Goal: Task Accomplishment & Management: Manage account settings

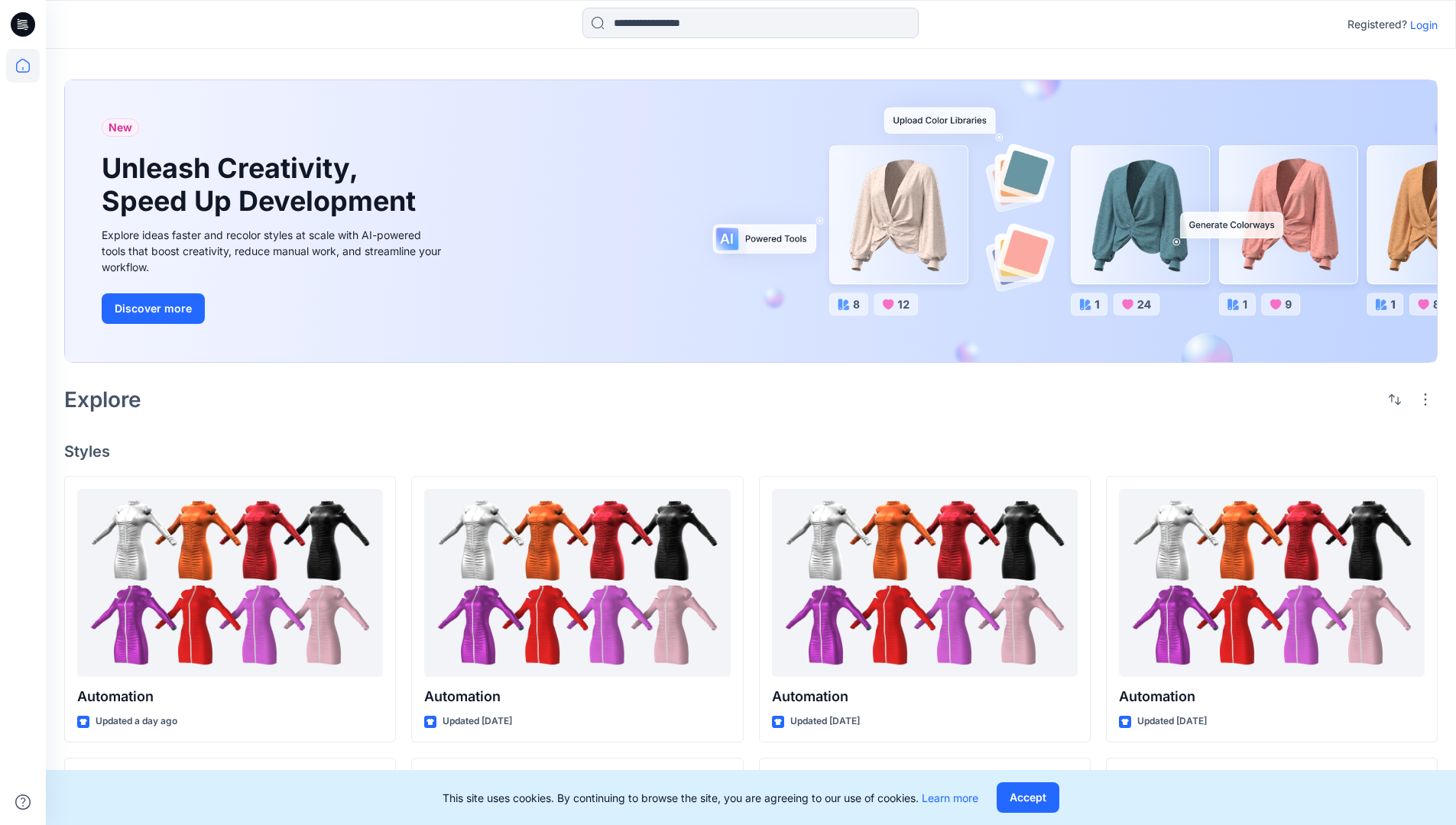
click at [1420, 25] on p "Login" at bounding box center [1423, 25] width 27 height 16
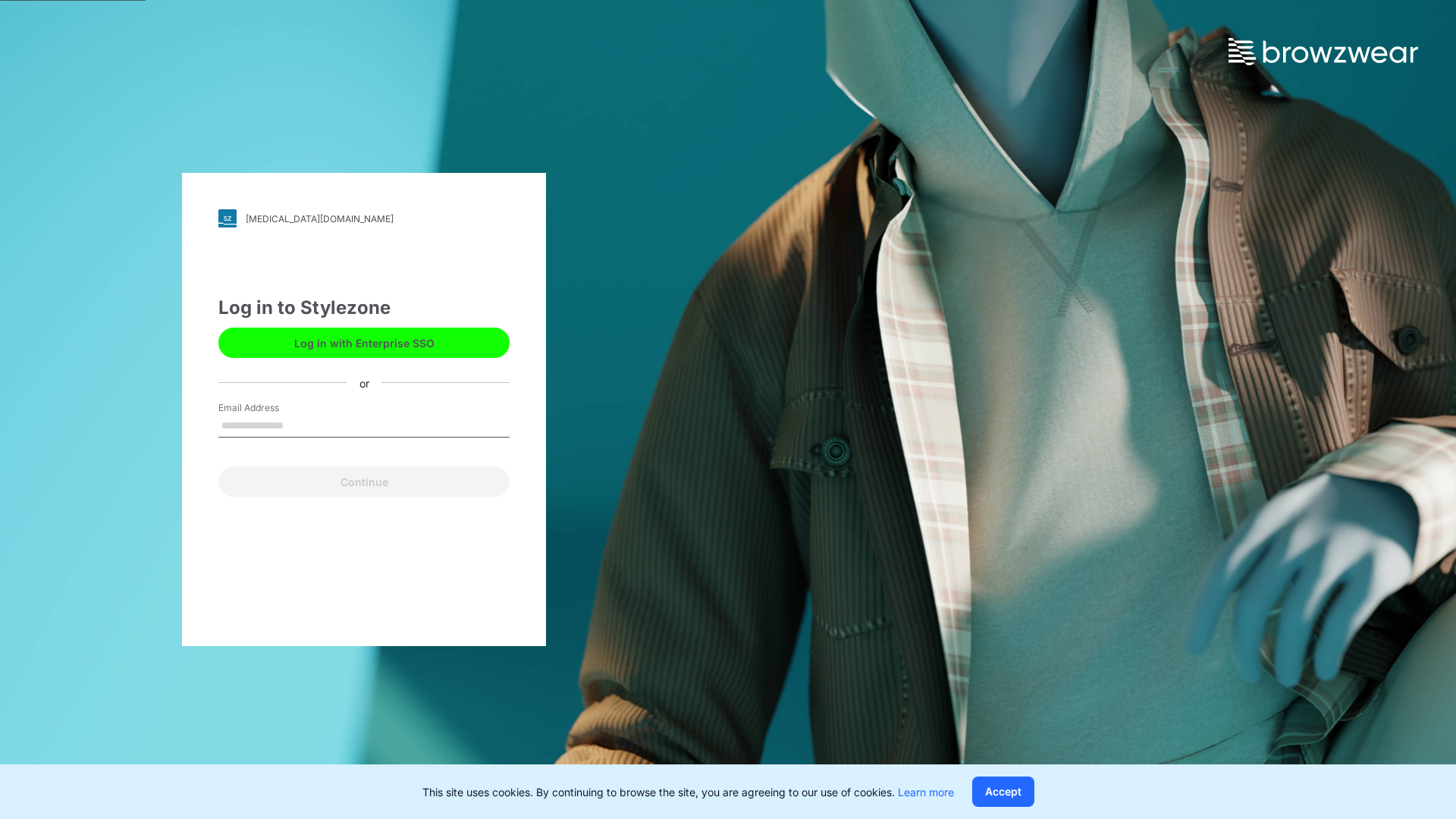
click at [299, 425] on input "Email Address" at bounding box center [364, 426] width 291 height 23
type input "**********"
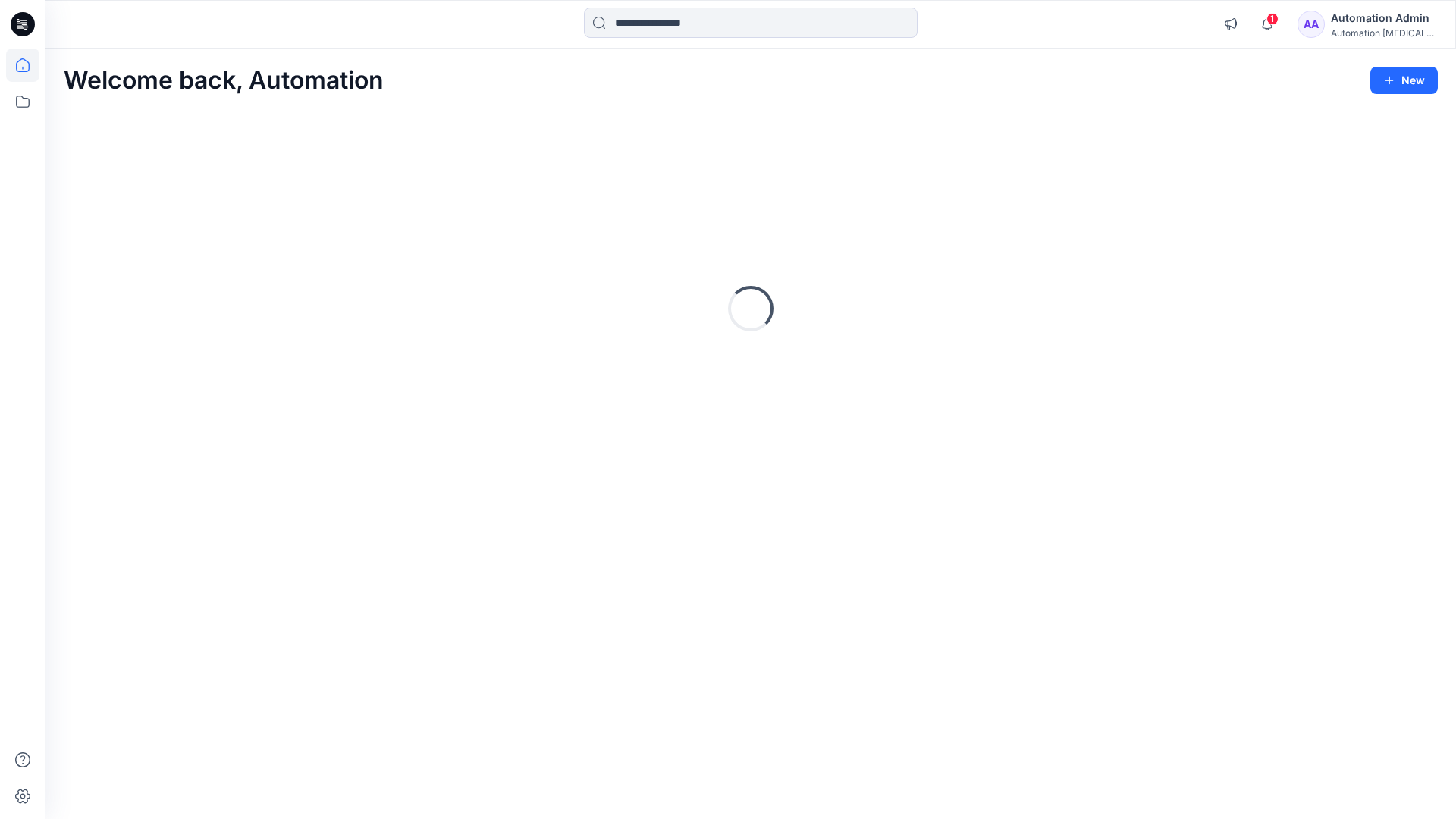
click at [28, 65] on icon at bounding box center [23, 65] width 14 height 14
click at [1374, 20] on div "Automation Admin" at bounding box center [1384, 18] width 106 height 18
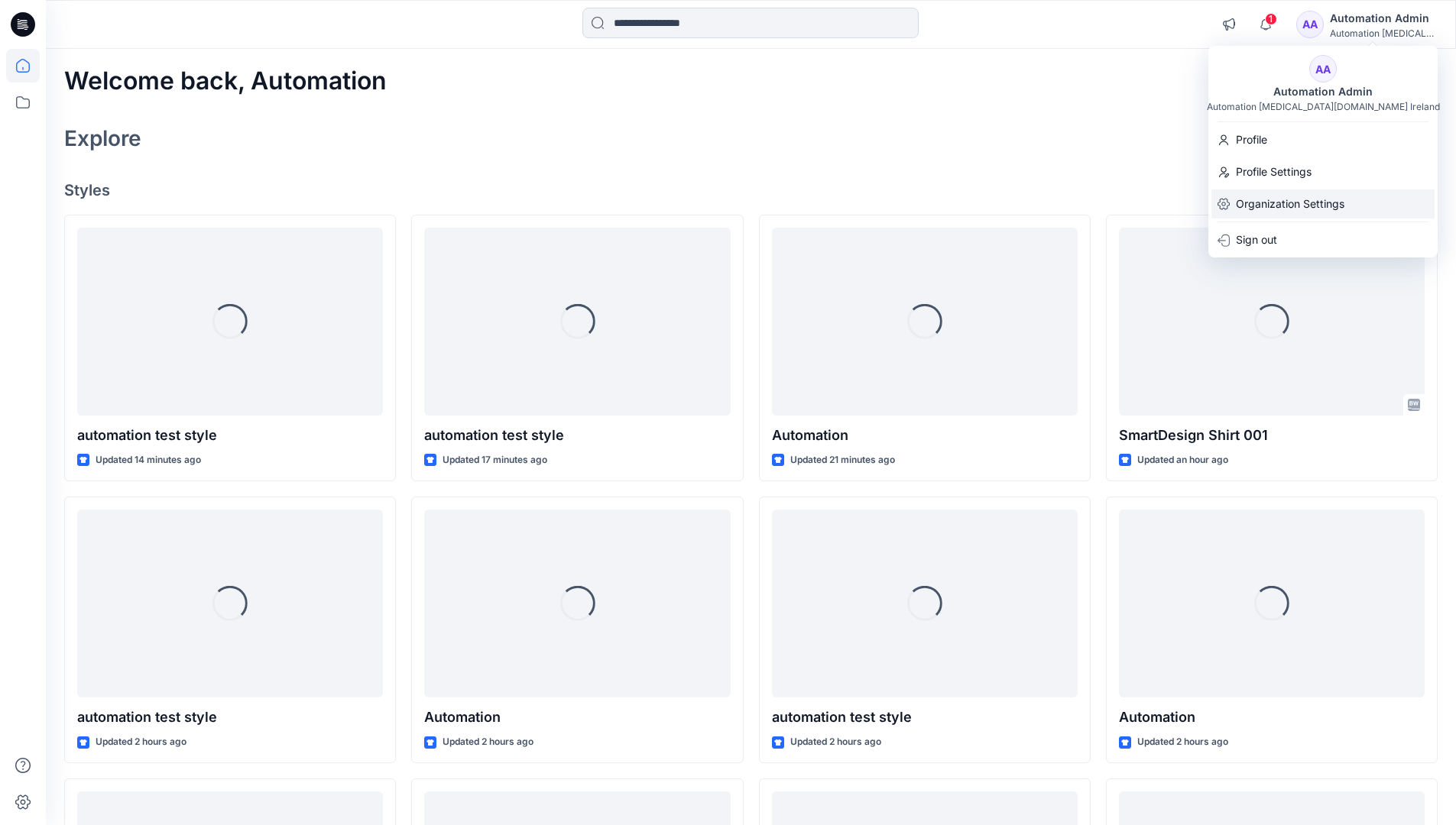
click at [1253, 206] on p "Organization Settings" at bounding box center [1290, 203] width 109 height 29
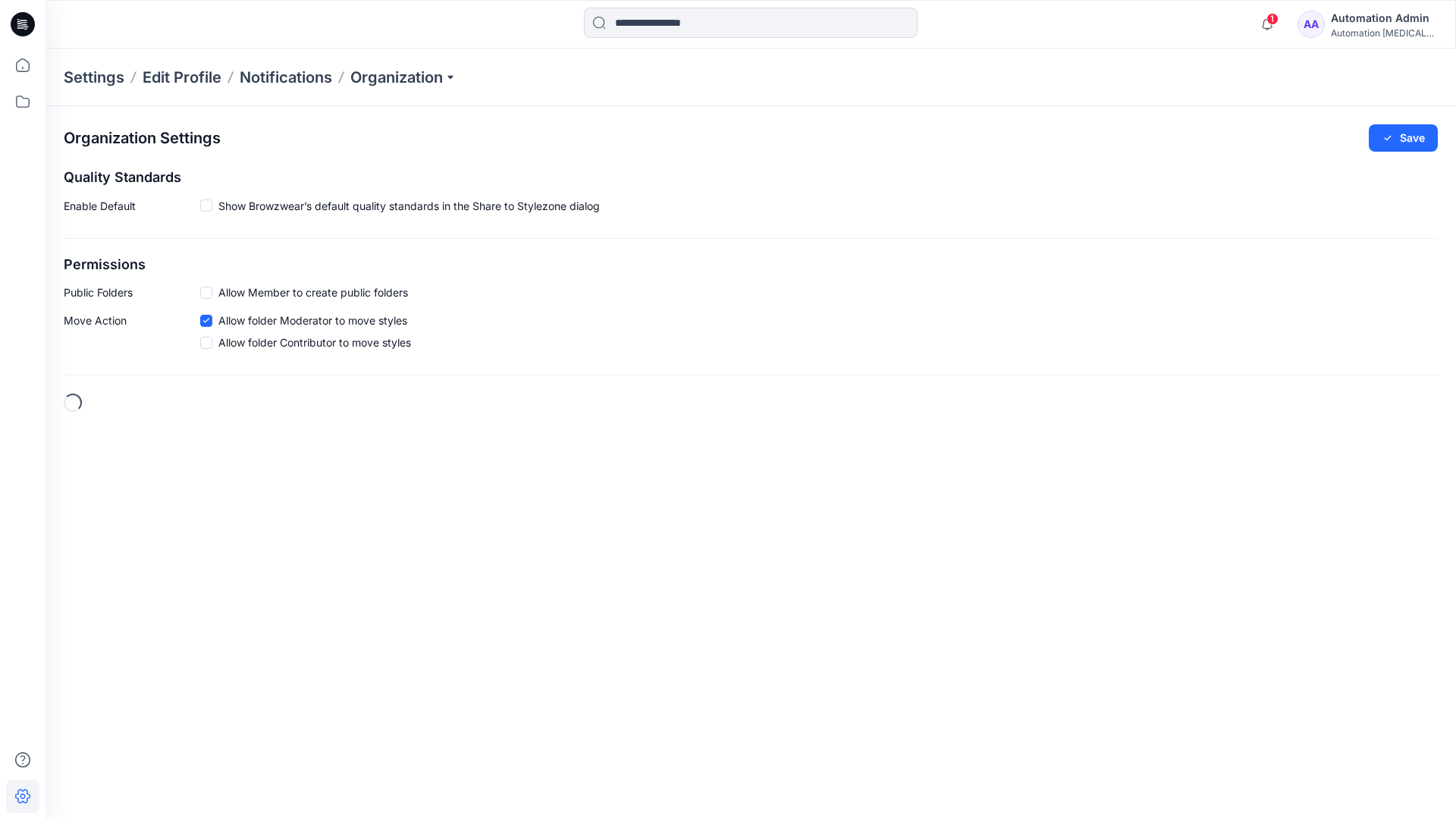
click at [82, 265] on h2 "Permissions" at bounding box center [750, 265] width 1374 height 16
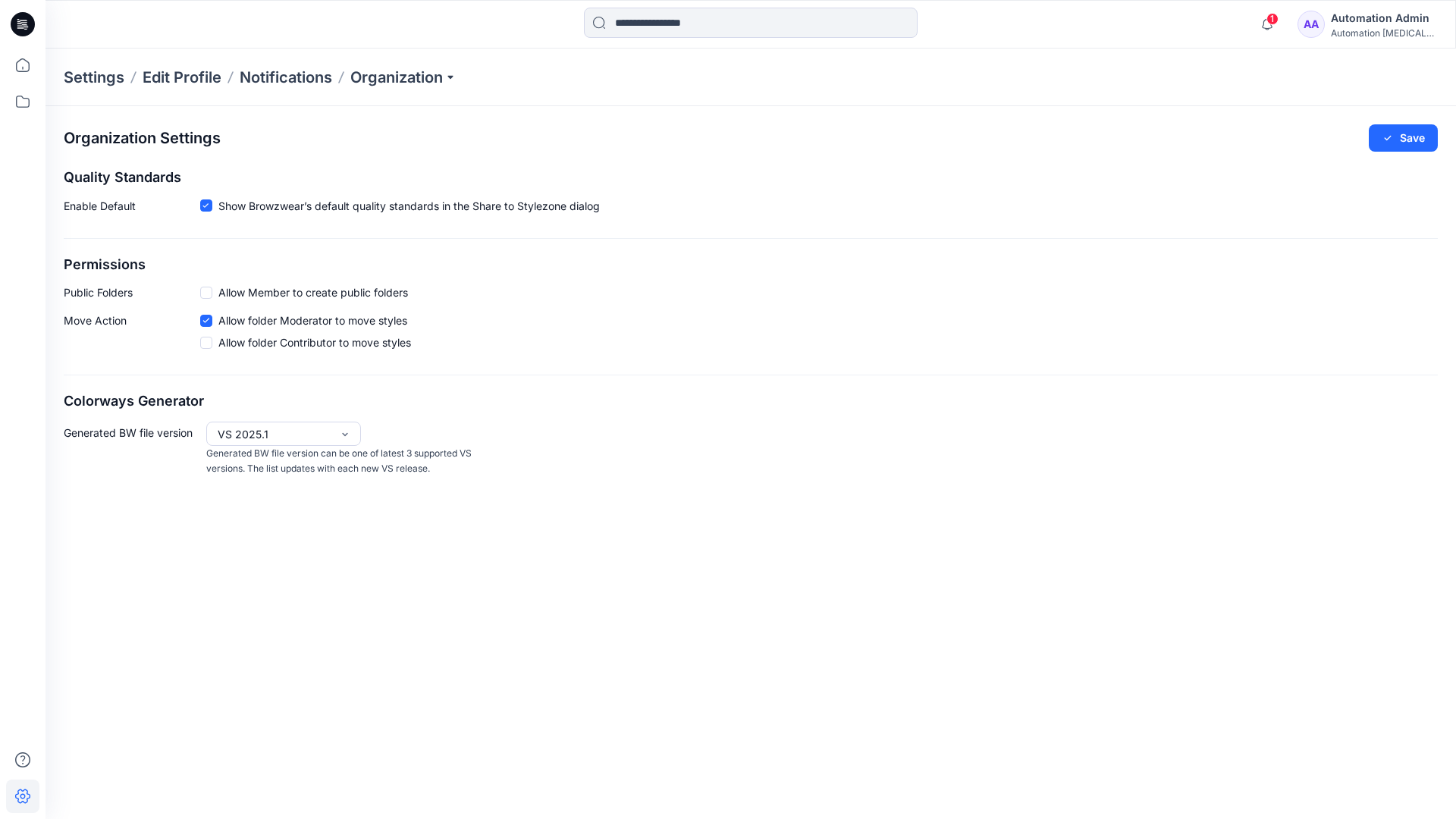
drag, startPoint x: 82, startPoint y: 265, endPoint x: 142, endPoint y: 289, distance: 64.6
click at [142, 289] on p "Public Folders" at bounding box center [132, 292] width 136 height 16
click at [86, 296] on p "Public Folders" at bounding box center [132, 292] width 136 height 16
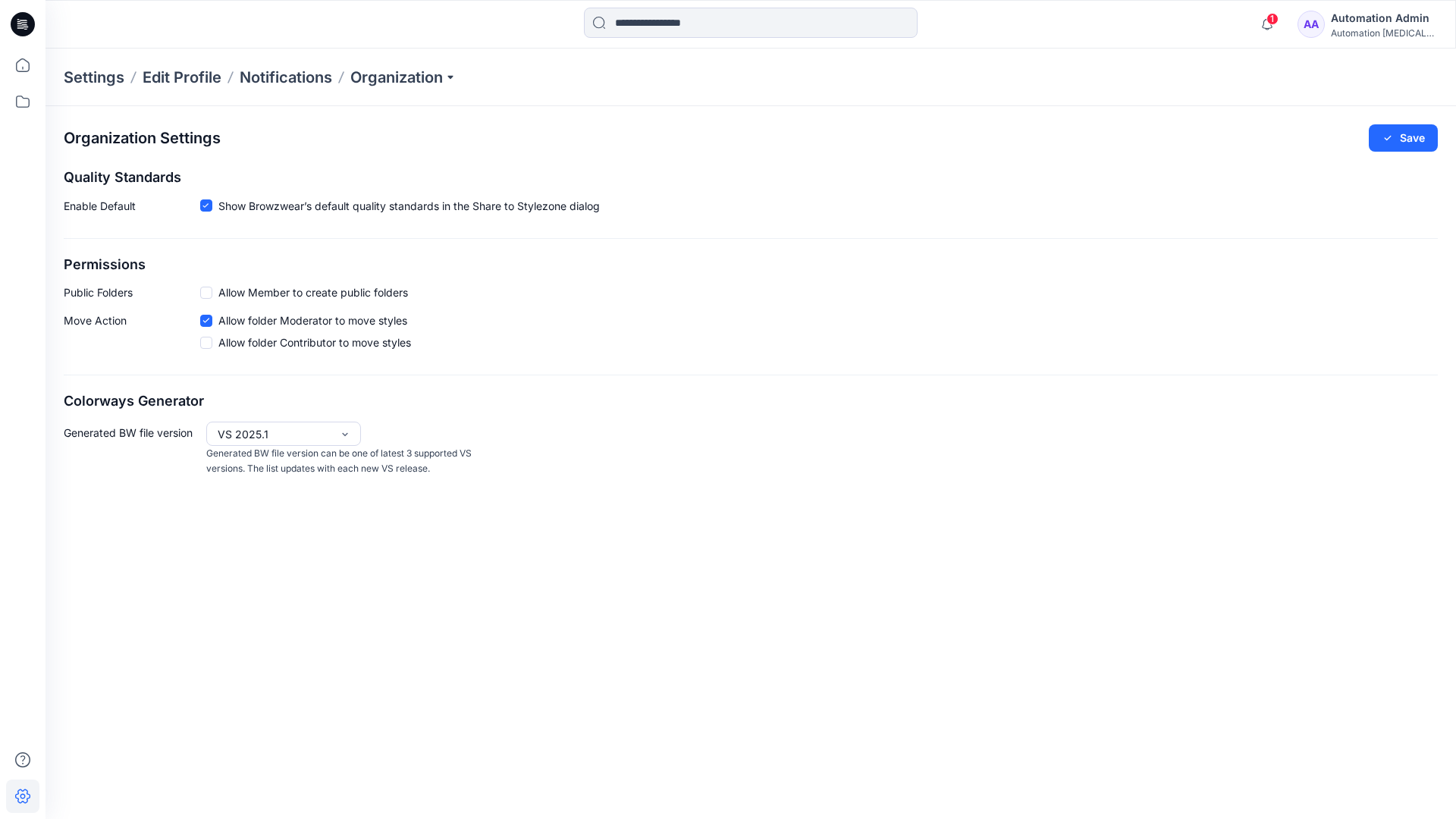
click at [94, 322] on p "Move Action" at bounding box center [132, 334] width 136 height 44
click at [116, 379] on div "Organization Settings Save Quality Standards Enable Default Show Browzwear’s de…" at bounding box center [750, 300] width 1411 height 389
click at [1396, 18] on div "Automation Admin" at bounding box center [1384, 18] width 106 height 18
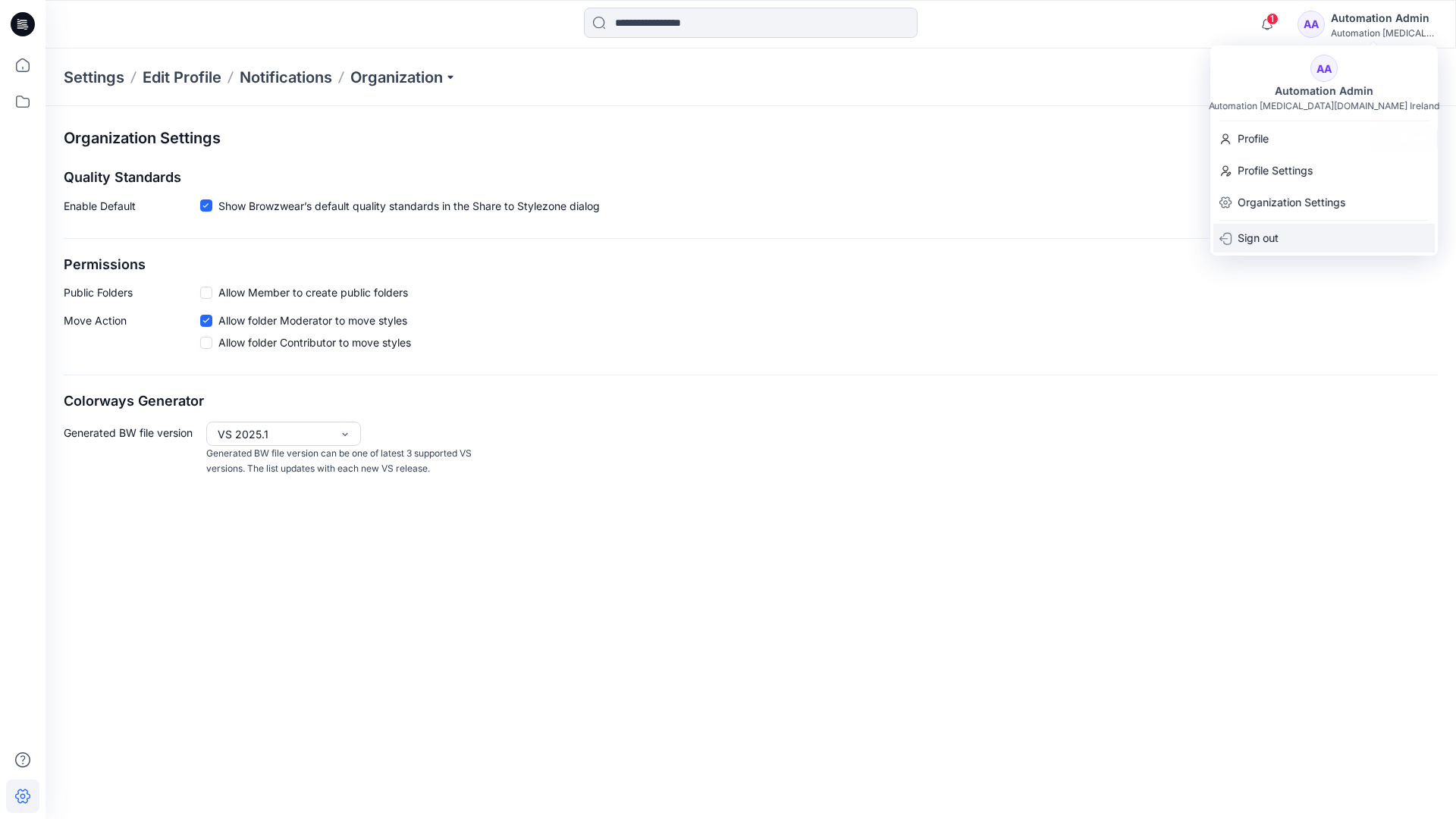
click at [1251, 233] on p "Sign out" at bounding box center [1257, 238] width 41 height 28
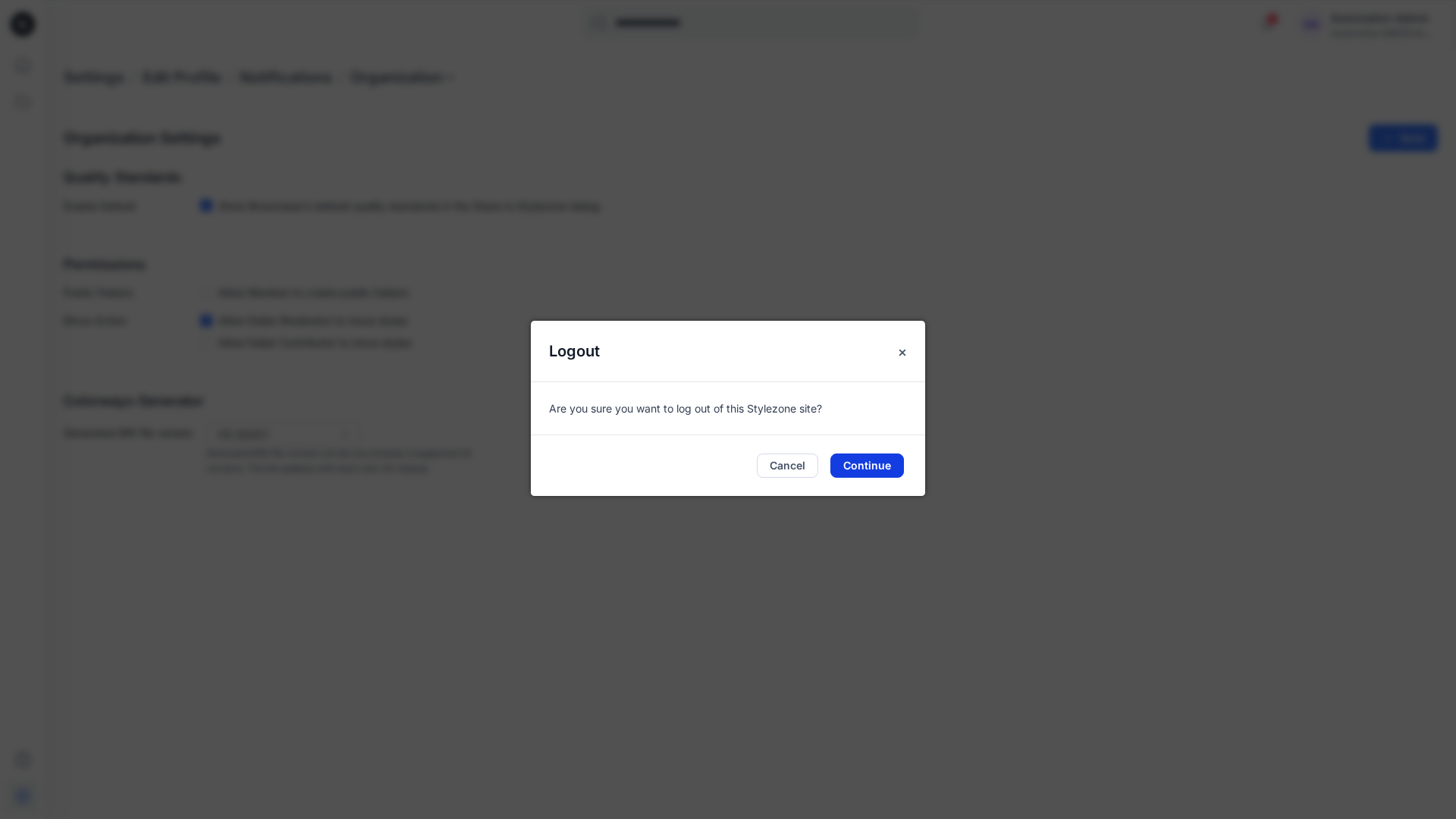
click at [868, 467] on button "Continue" at bounding box center [867, 466] width 74 height 25
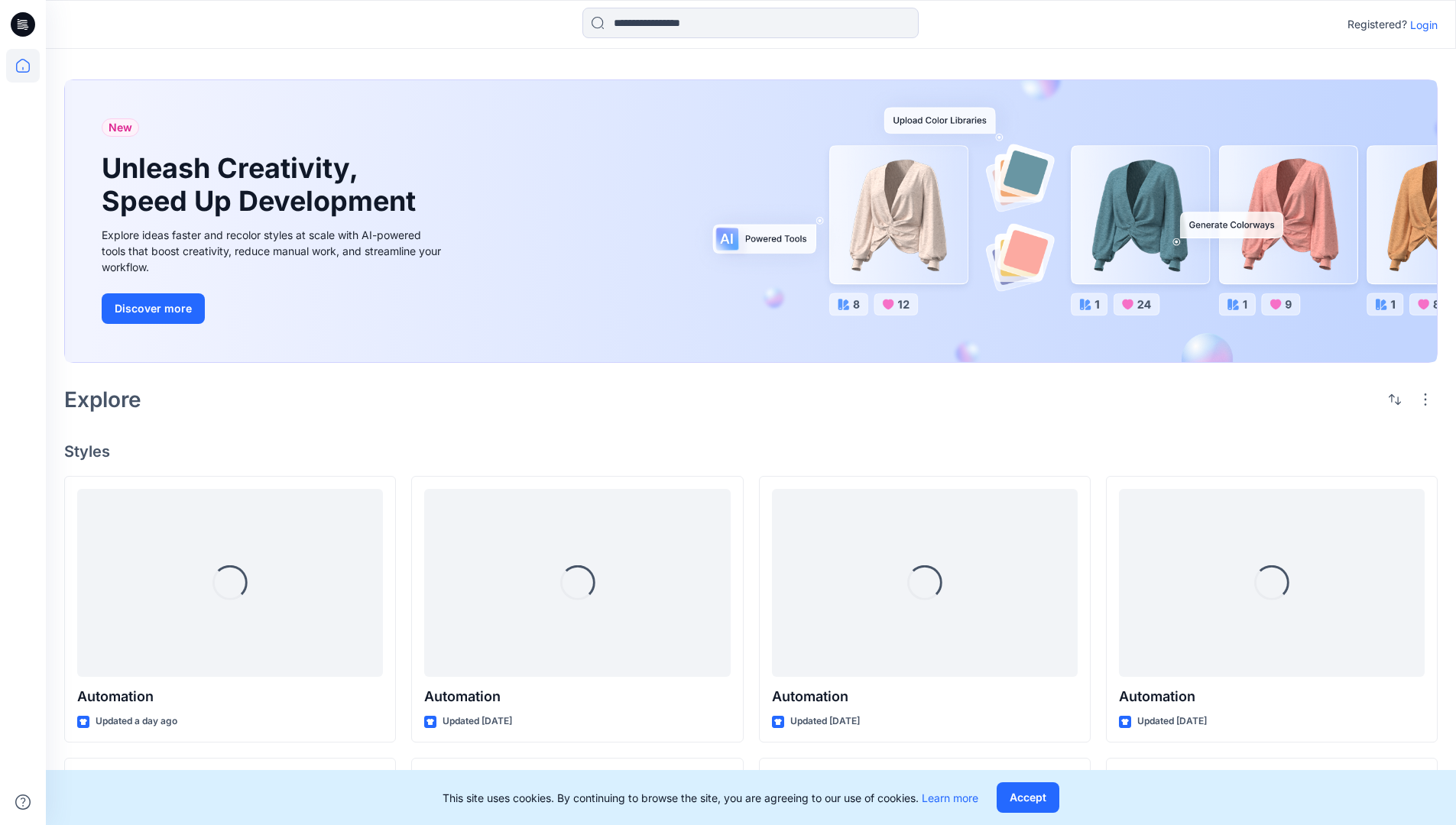
click at [1420, 25] on p "Login" at bounding box center [1423, 25] width 27 height 16
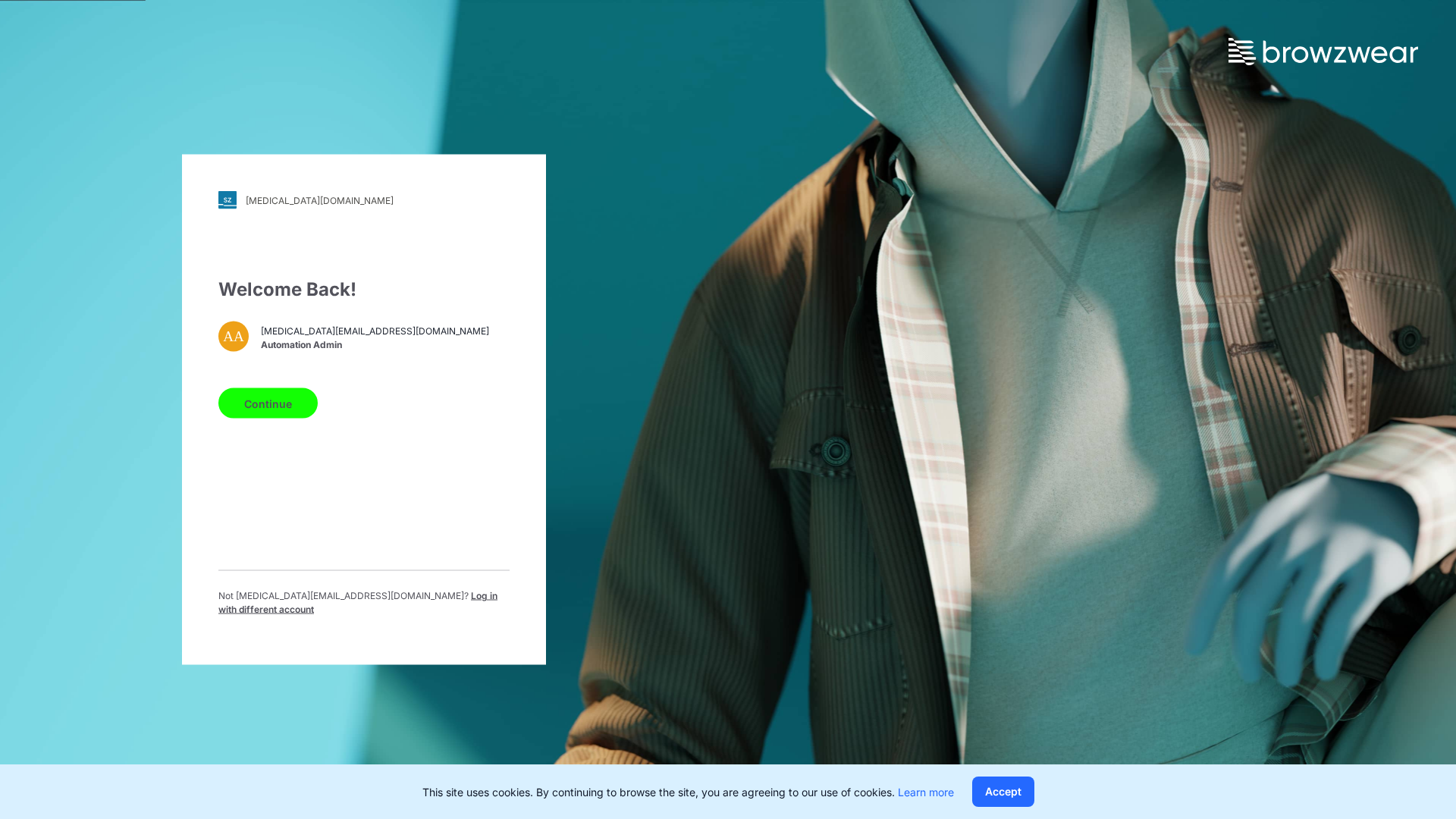
click at [375, 599] on span "Log in with different account" at bounding box center [358, 603] width 279 height 25
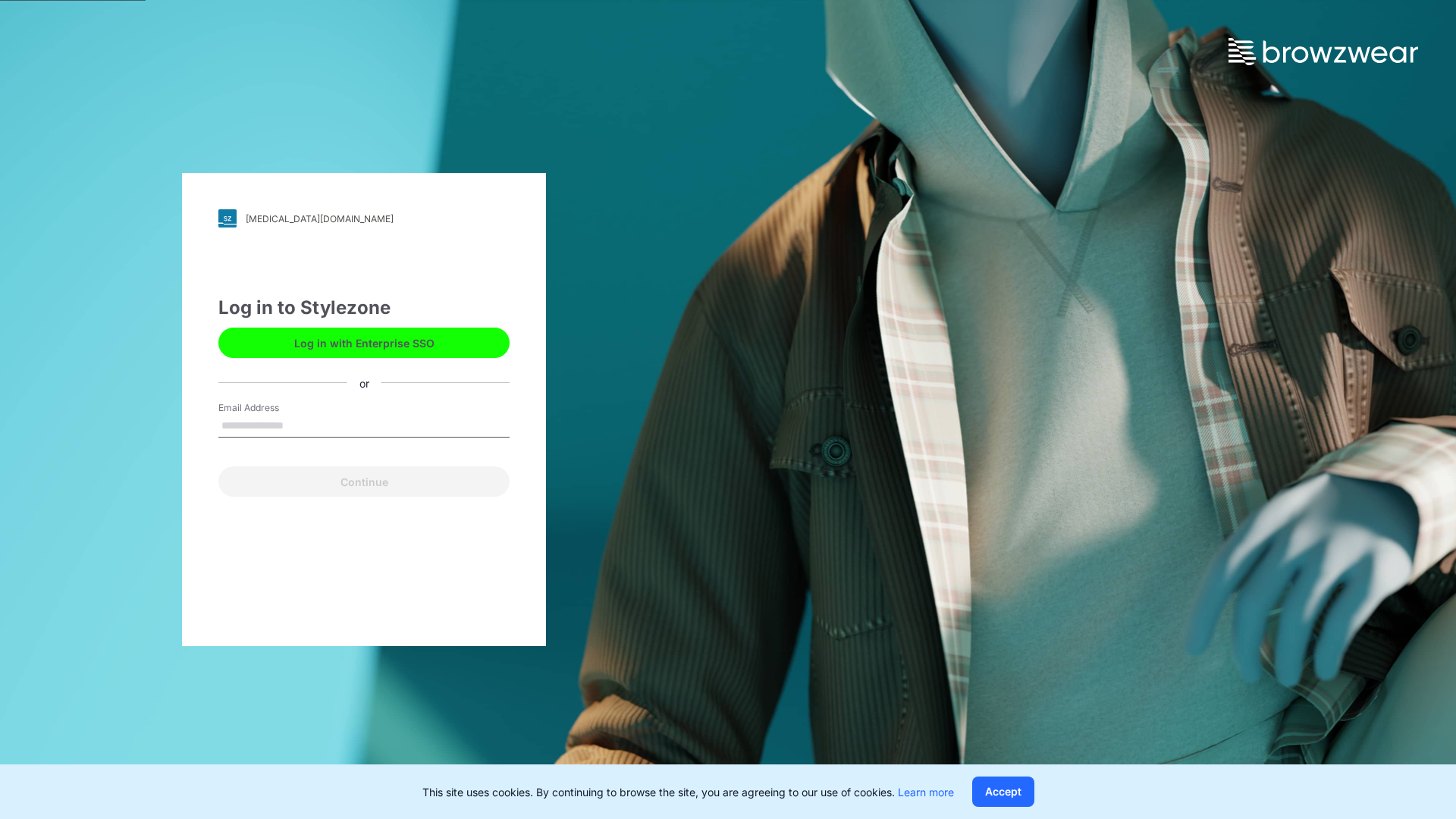
click at [299, 425] on input "Email Address" at bounding box center [364, 426] width 291 height 23
type input "**********"
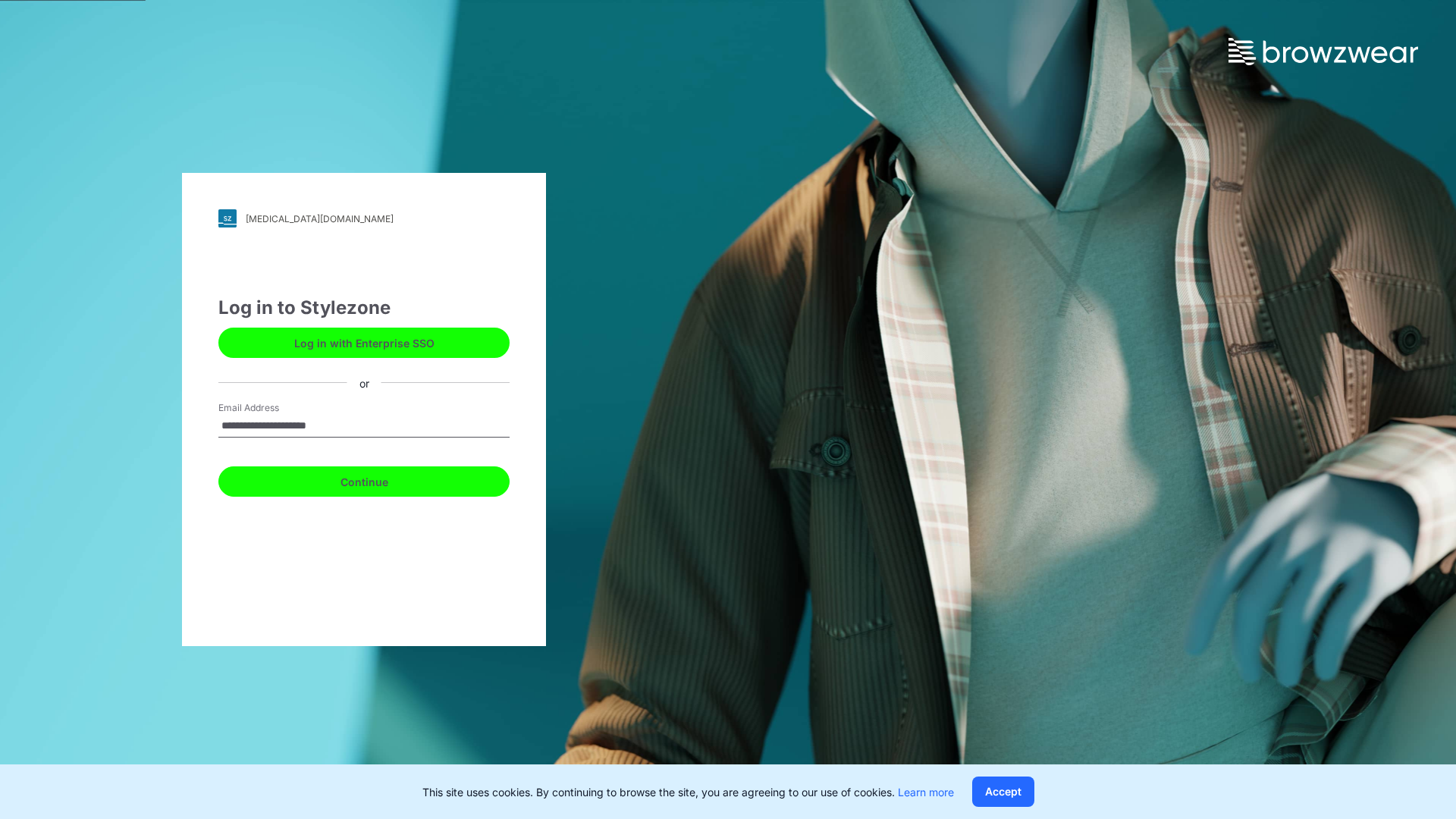
click at [381, 480] on button "Continue" at bounding box center [364, 481] width 291 height 30
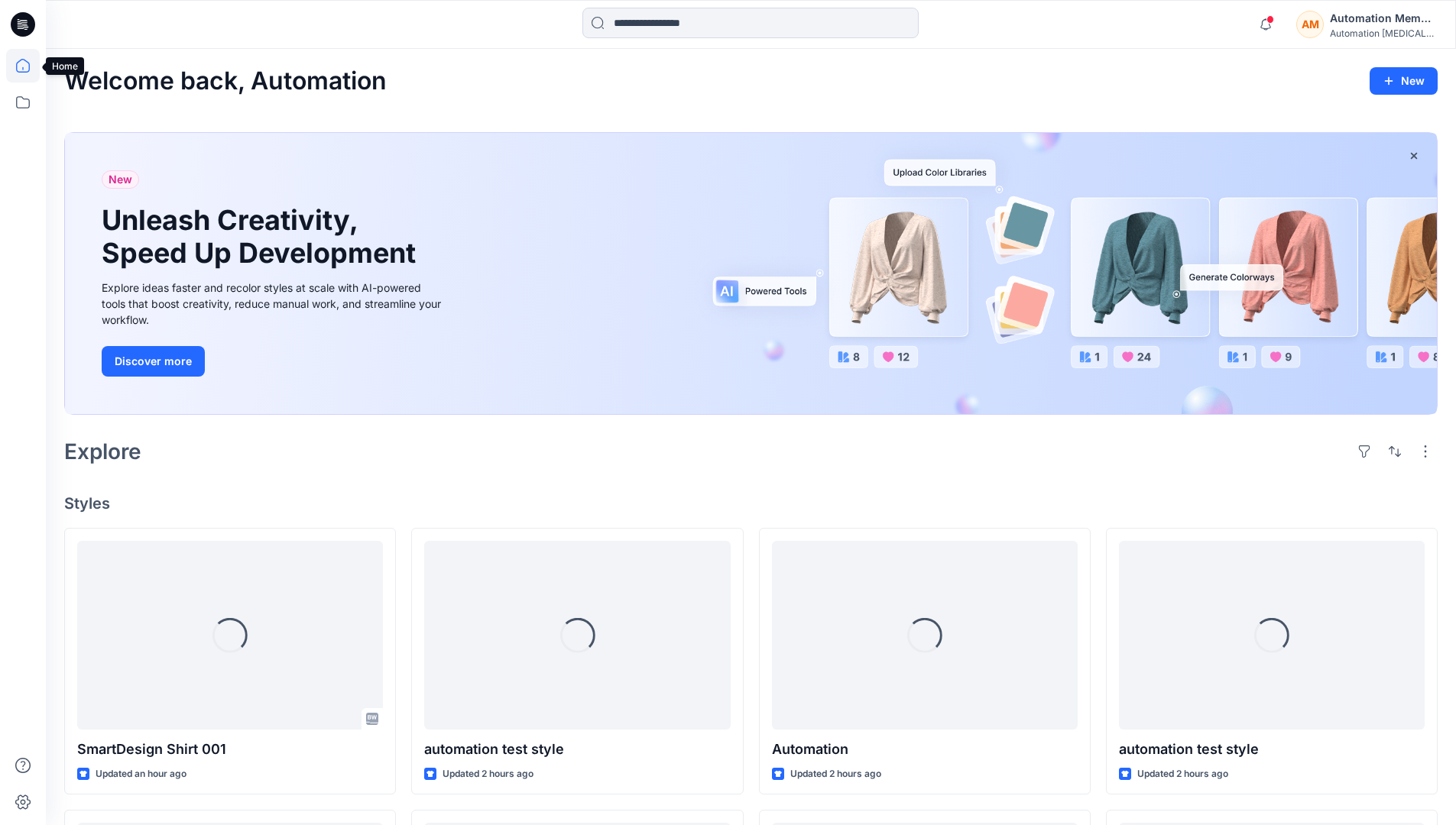
click at [26, 66] on icon at bounding box center [22, 65] width 33 height 33
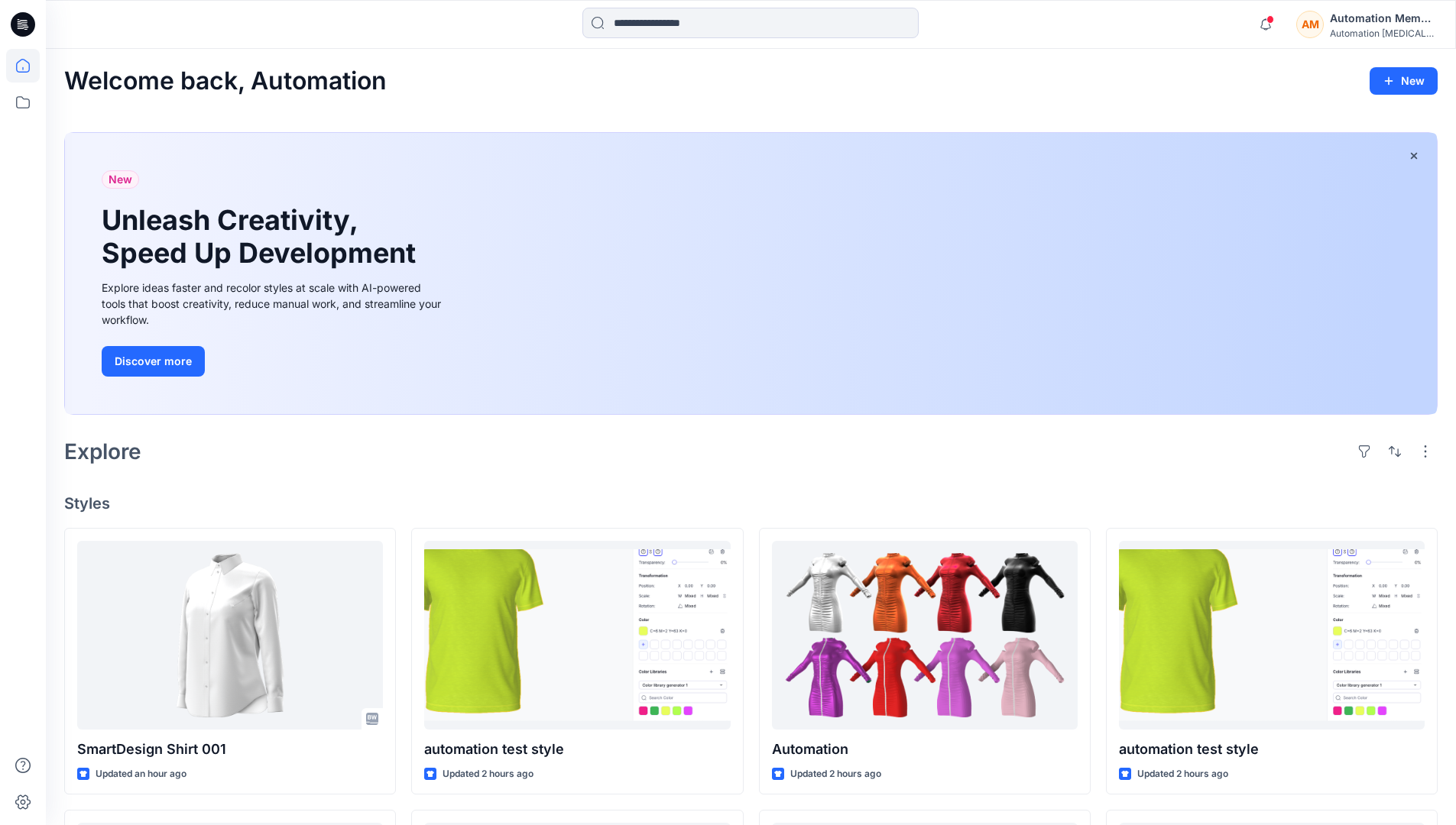
click at [1342, 26] on div "Automation Member" at bounding box center [1383, 19] width 107 height 19
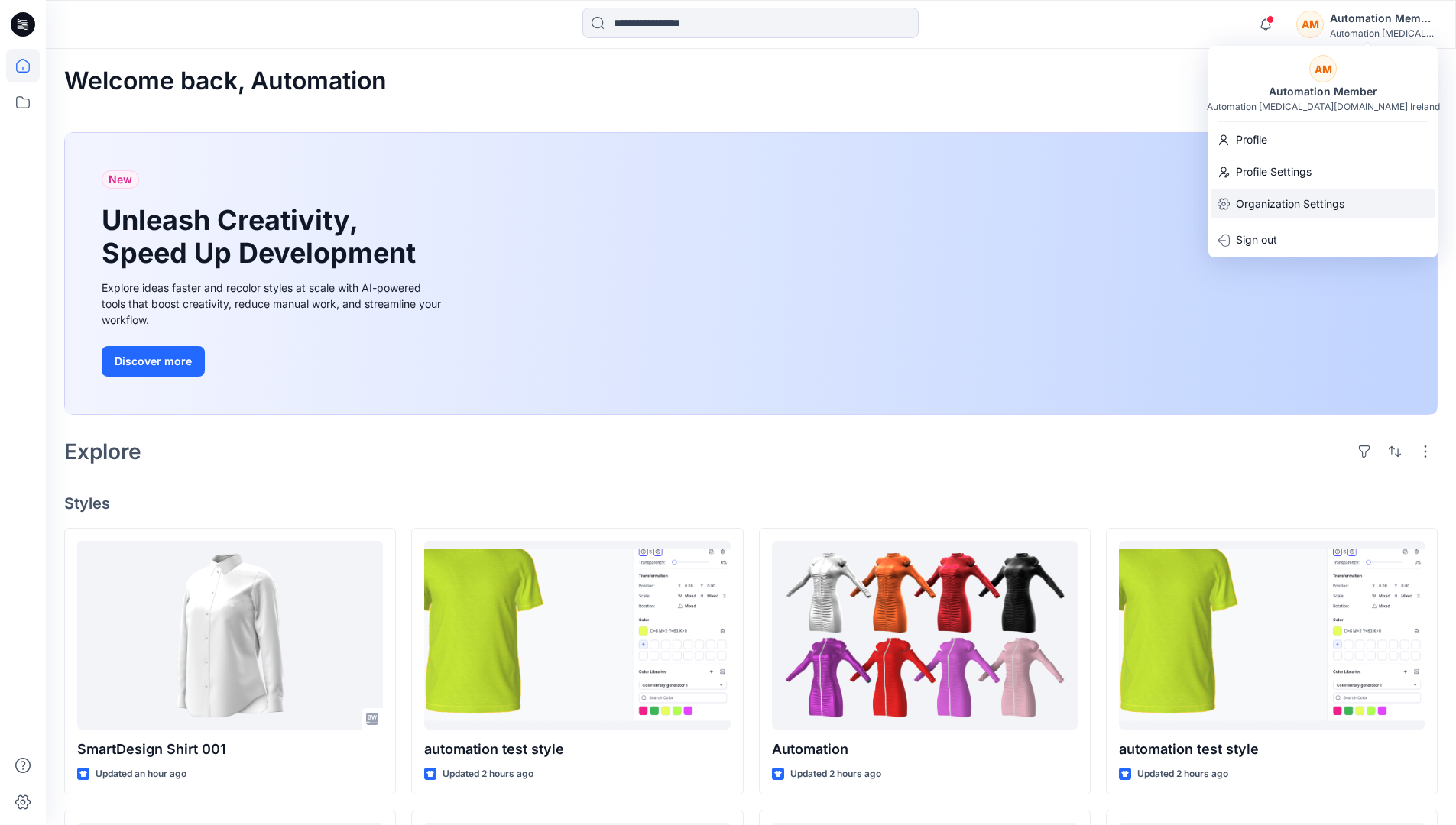
click at [1281, 196] on p "Organization Settings" at bounding box center [1290, 203] width 109 height 29
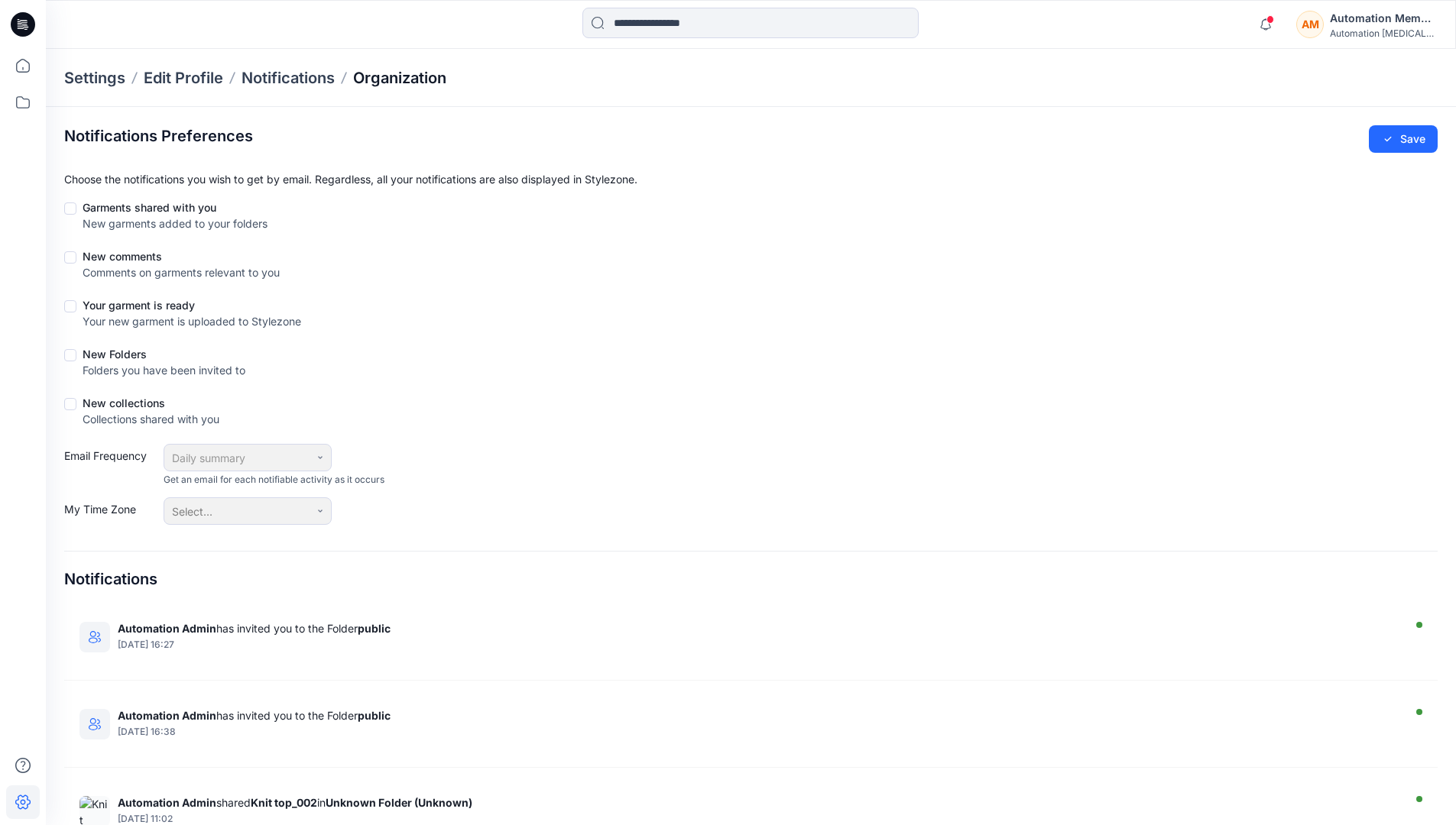
click at [435, 78] on p "Organization" at bounding box center [399, 78] width 93 height 22
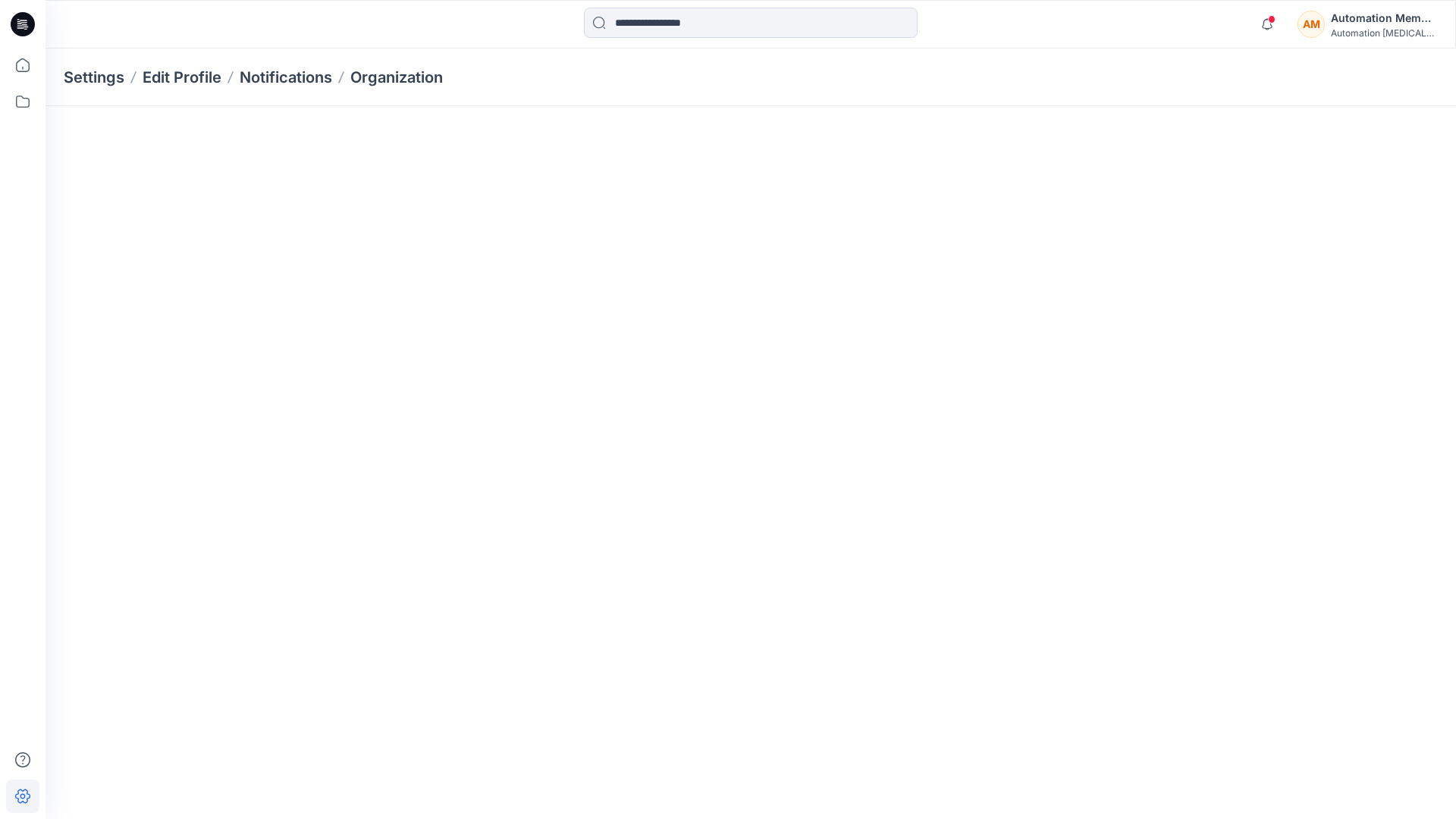
click at [1351, 29] on div "Automation [MEDICAL_DATA]..." at bounding box center [1384, 32] width 106 height 12
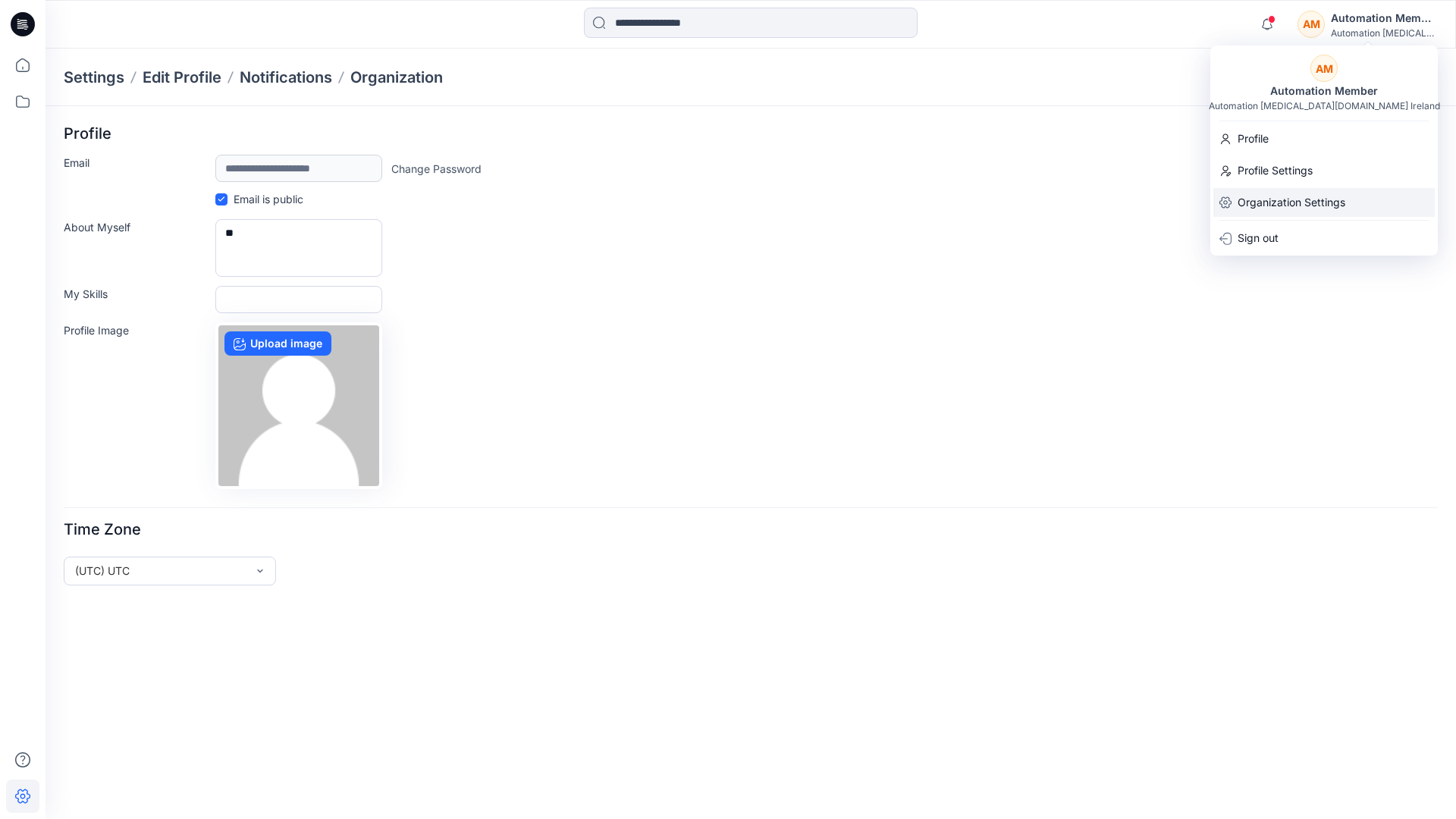
click at [1277, 198] on p "Organization Settings" at bounding box center [1291, 202] width 108 height 28
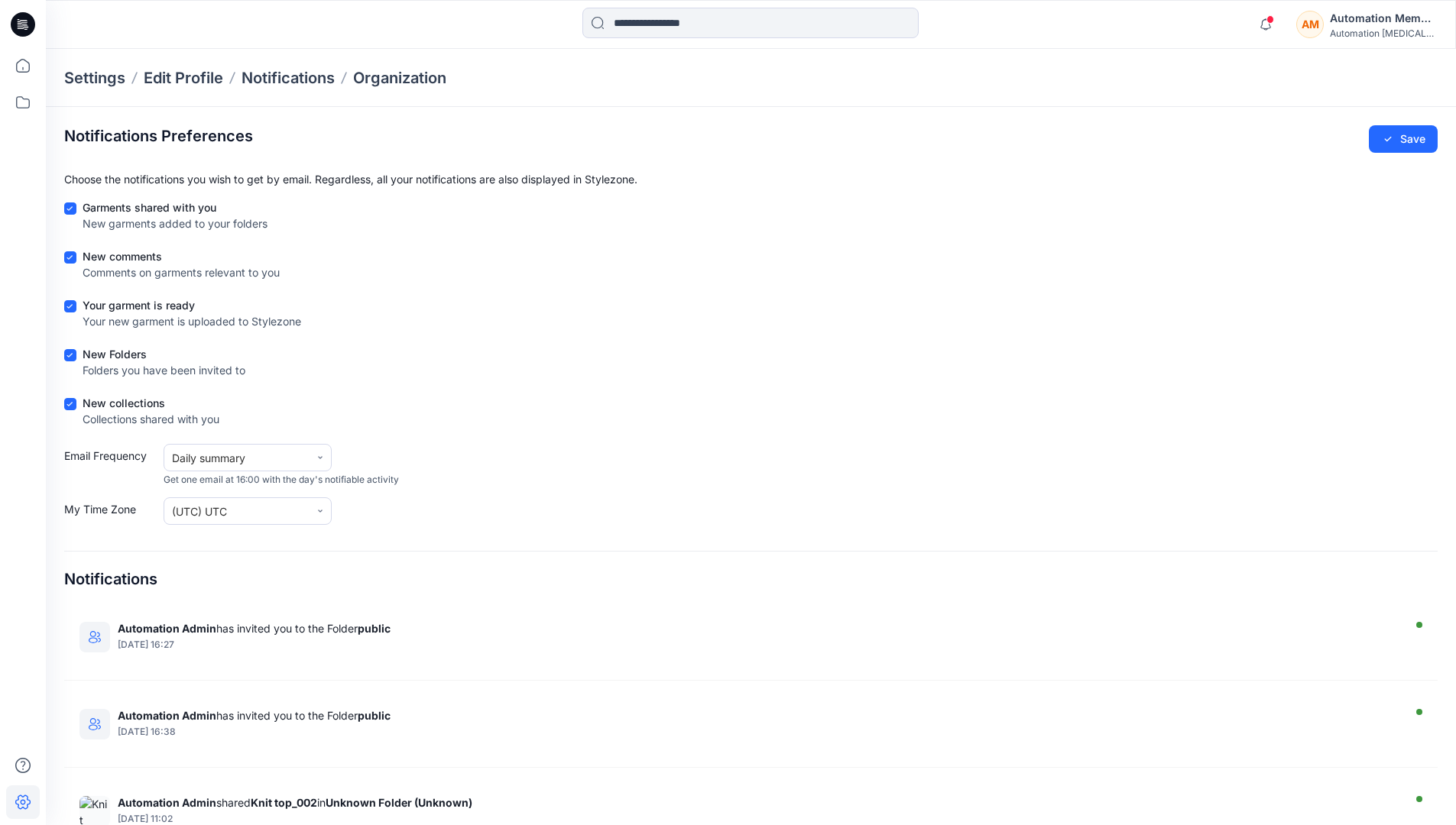
click at [515, 350] on div "New Folders Folders you have been invited to" at bounding box center [751, 364] width 1374 height 38
click at [82, 580] on h4 "Notifications" at bounding box center [111, 579] width 93 height 19
click at [105, 134] on h2 "Notifications Preferences" at bounding box center [158, 136] width 188 height 19
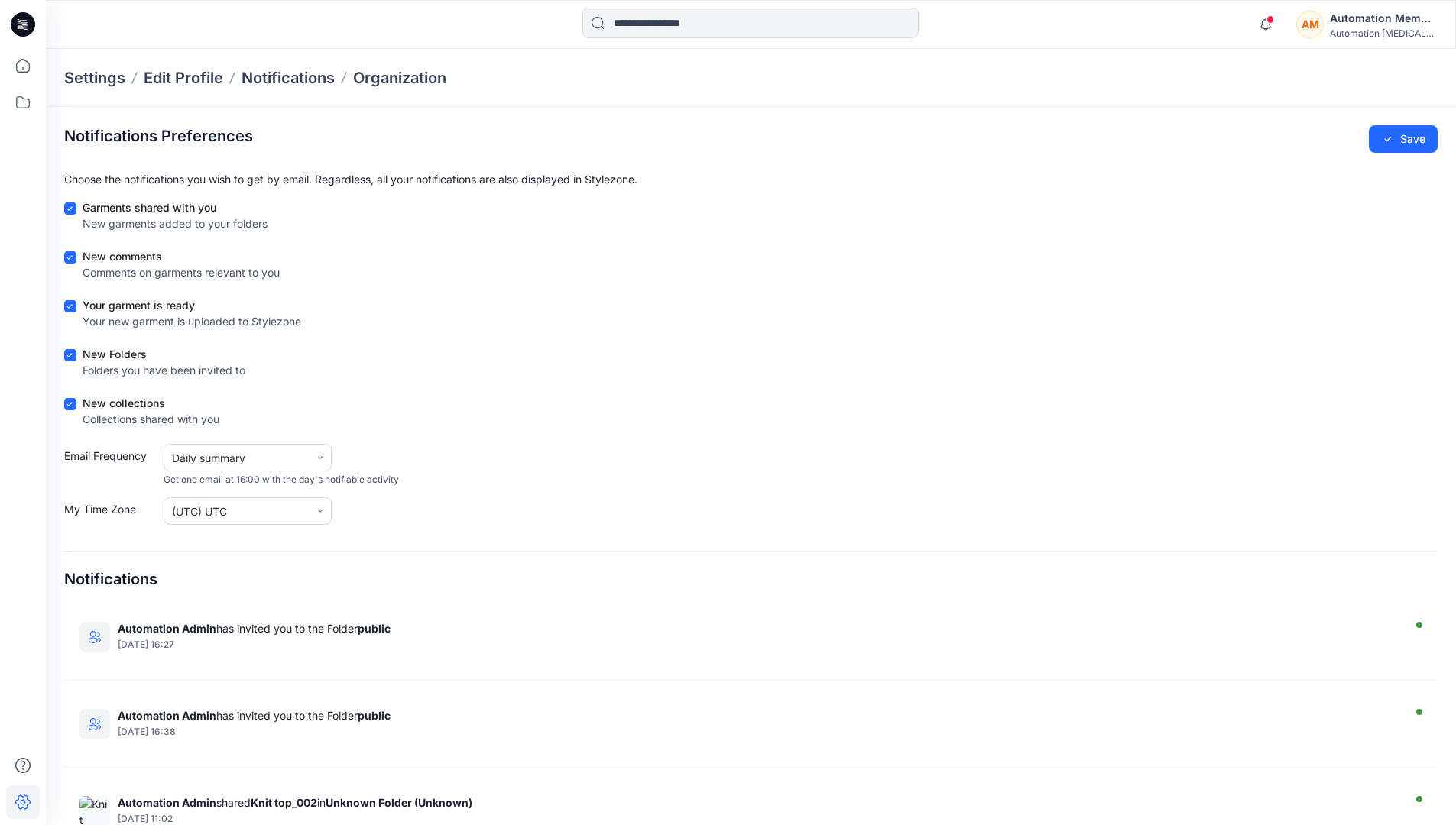
click at [105, 134] on h2 "Notifications Preferences" at bounding box center [158, 136] width 188 height 19
click at [1367, 34] on div "Automation [MEDICAL_DATA]..." at bounding box center [1383, 33] width 107 height 12
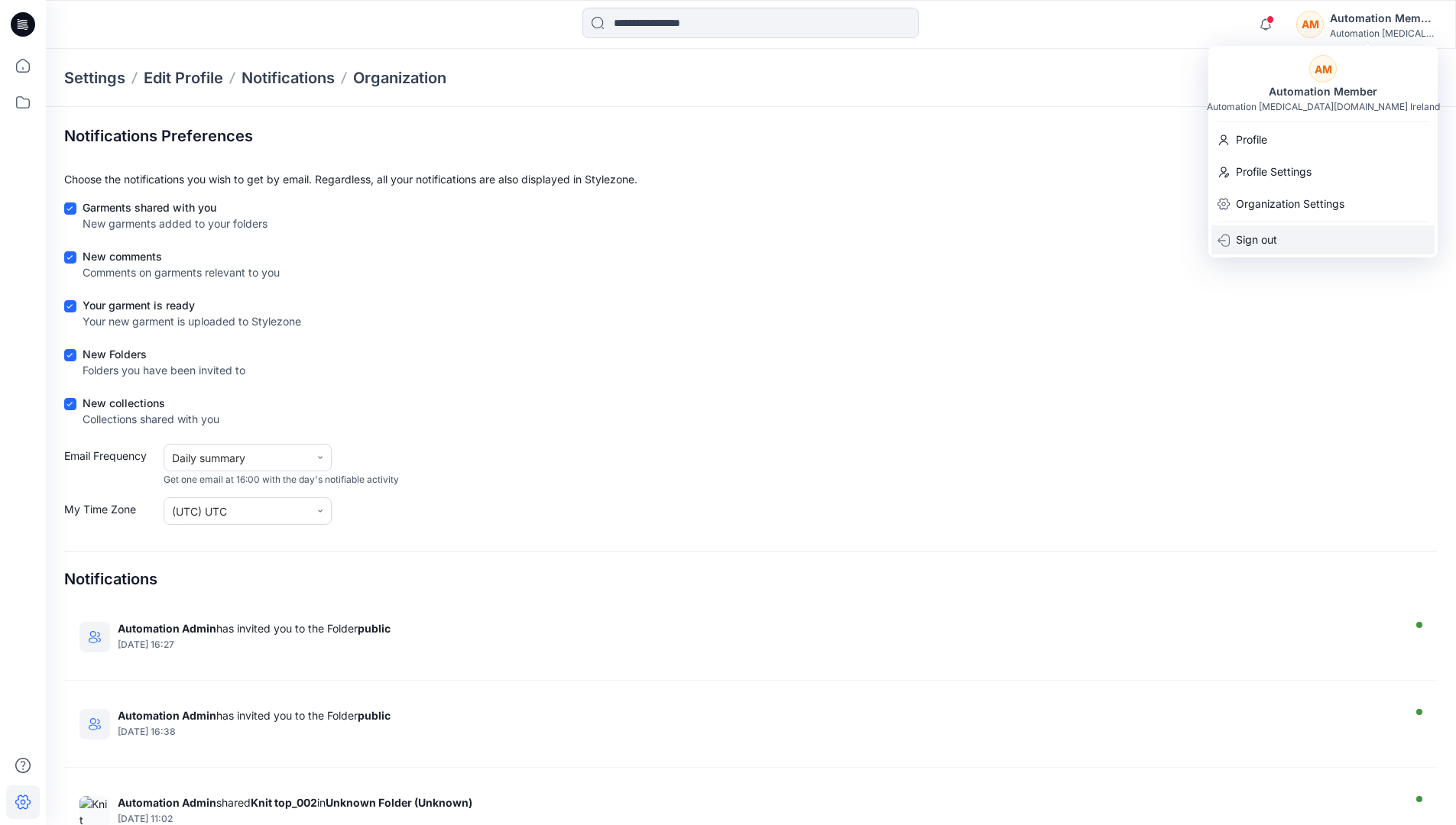
click at [1285, 248] on div "Sign out" at bounding box center [1323, 240] width 223 height 29
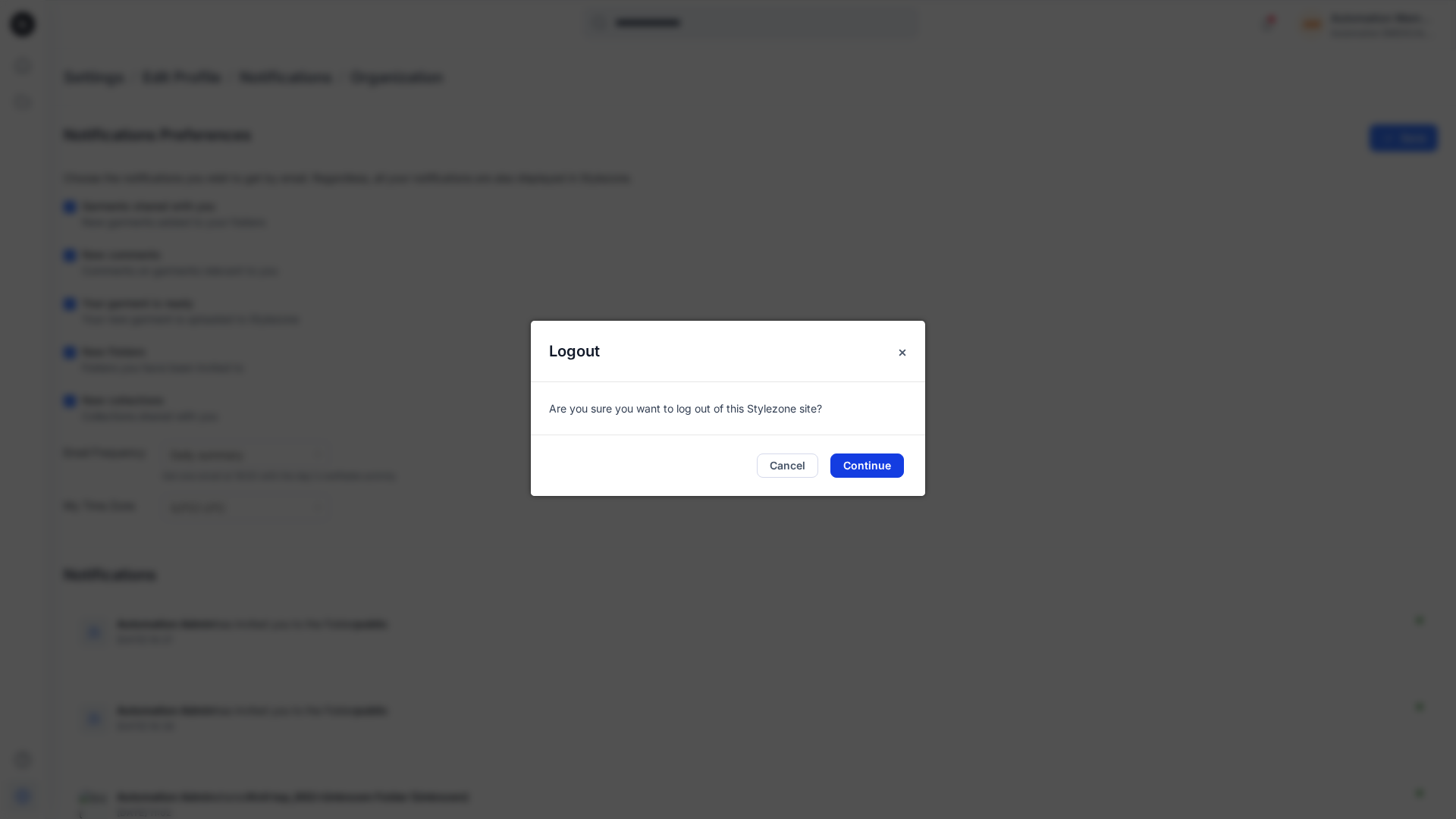
click at [861, 463] on button "Continue" at bounding box center [867, 466] width 74 height 25
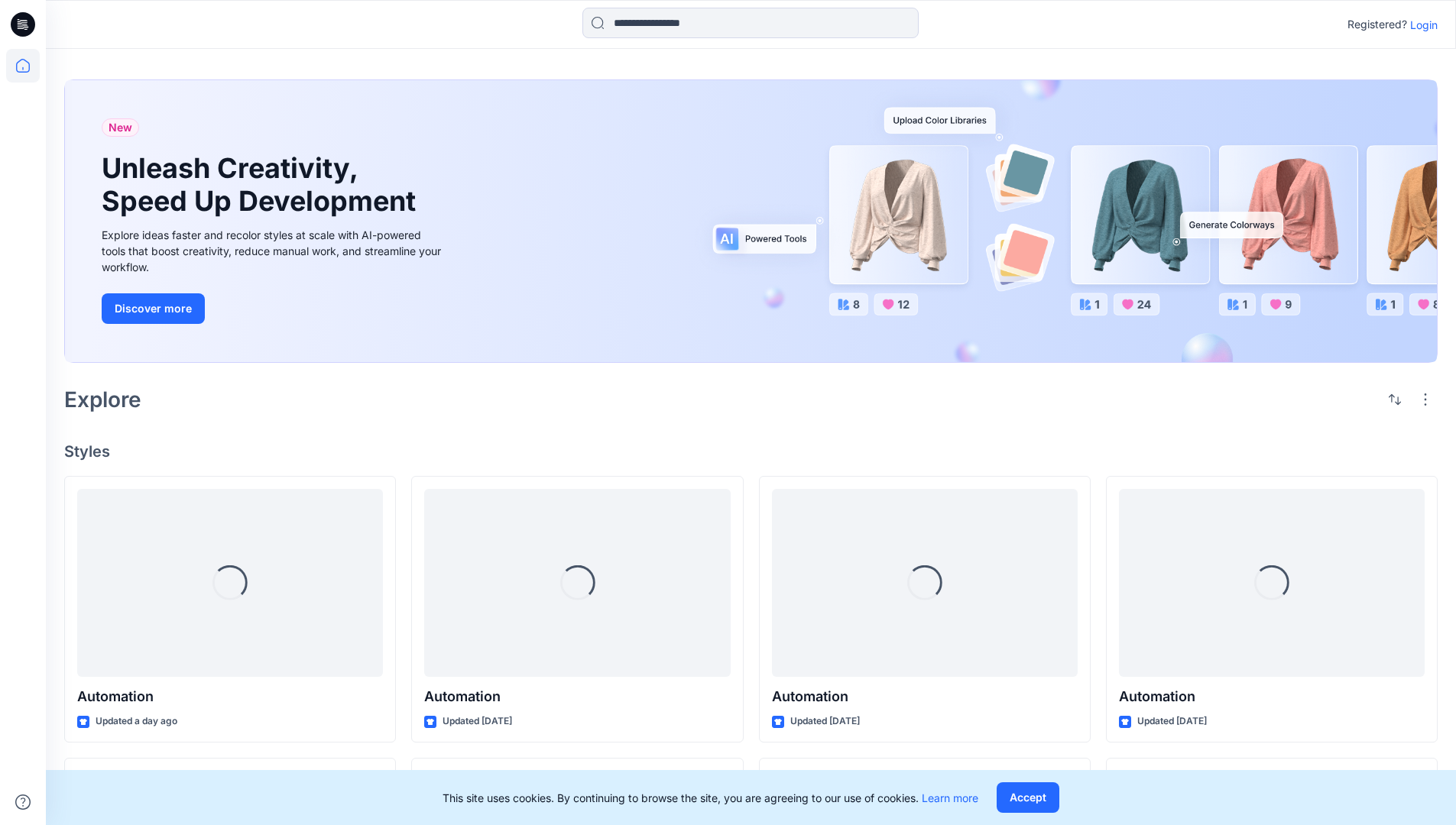
click at [1419, 25] on p "Login" at bounding box center [1423, 25] width 27 height 16
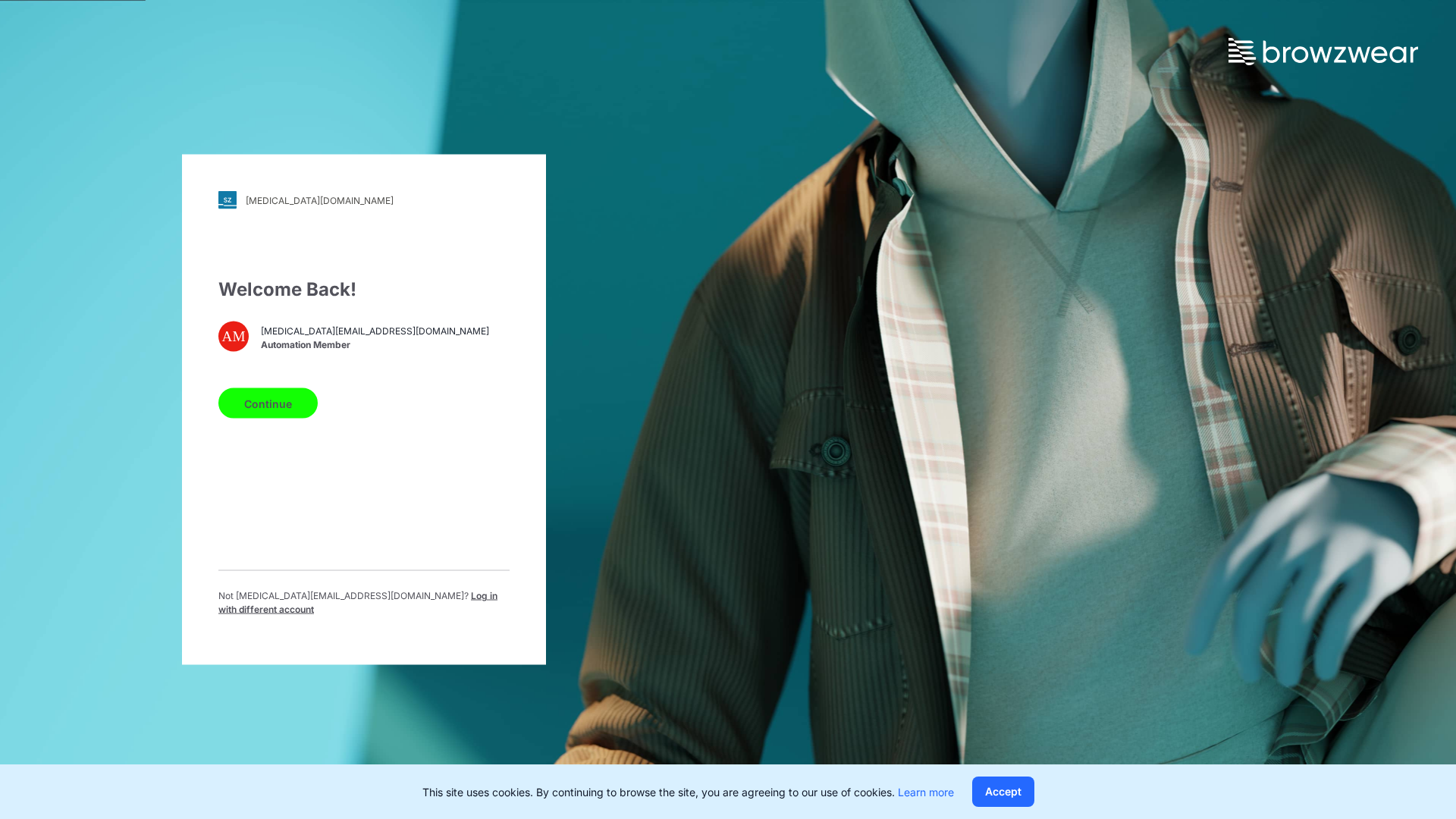
click at [399, 597] on span "Log in with different account" at bounding box center [358, 603] width 279 height 25
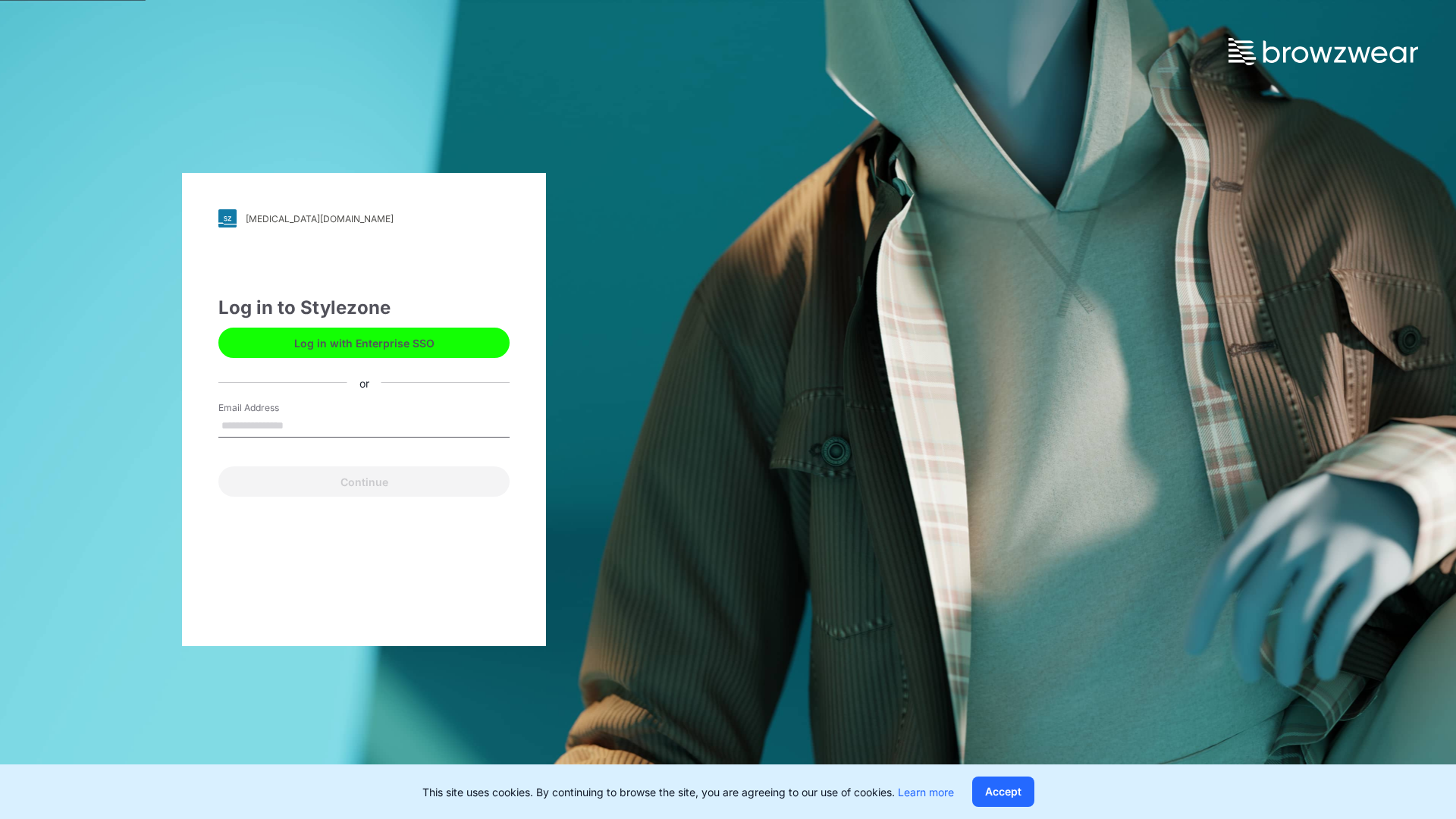
click at [322, 430] on input "Email Address" at bounding box center [364, 426] width 291 height 23
type input "**********"
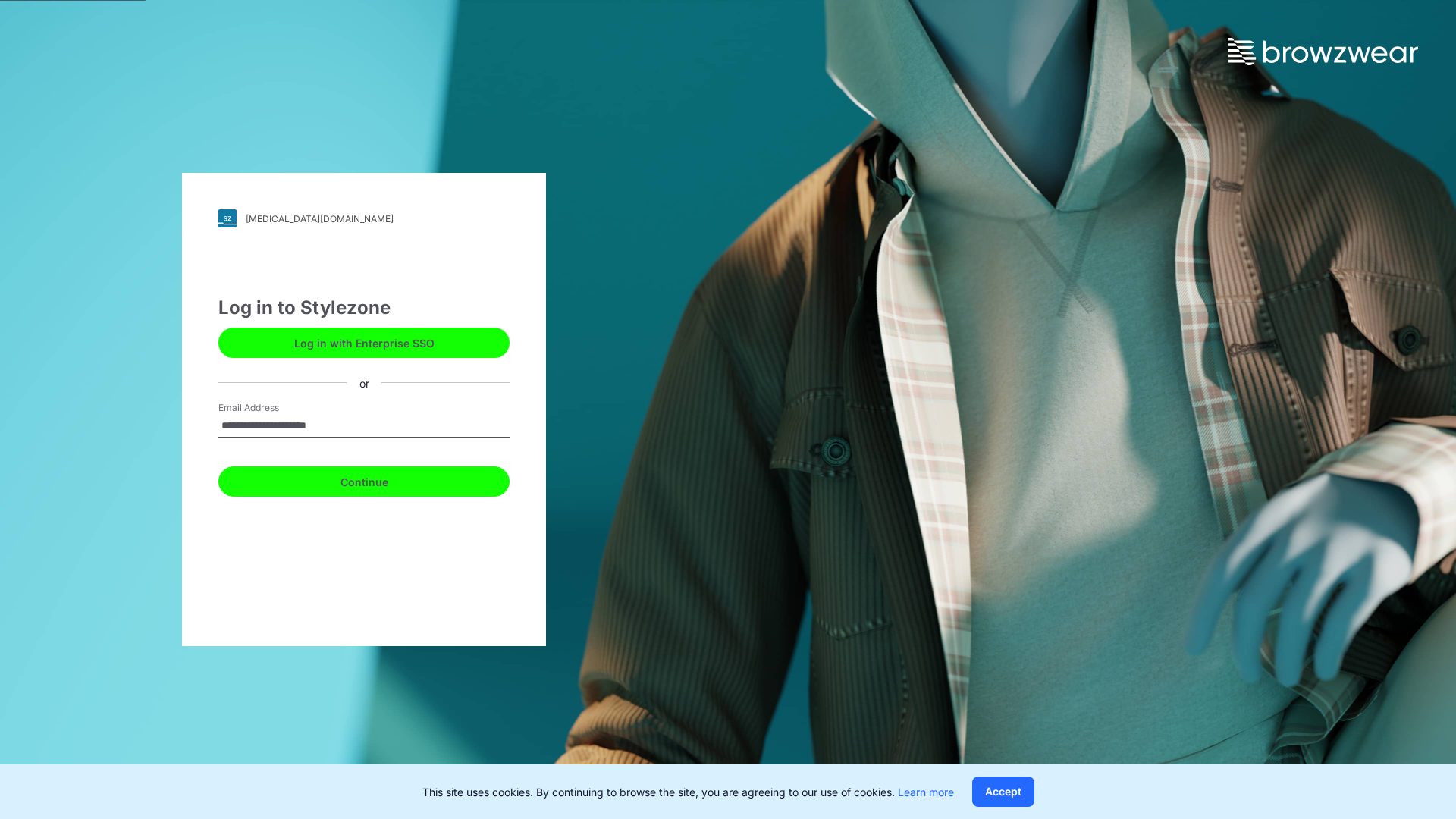
click at [356, 483] on button "Continue" at bounding box center [364, 481] width 291 height 30
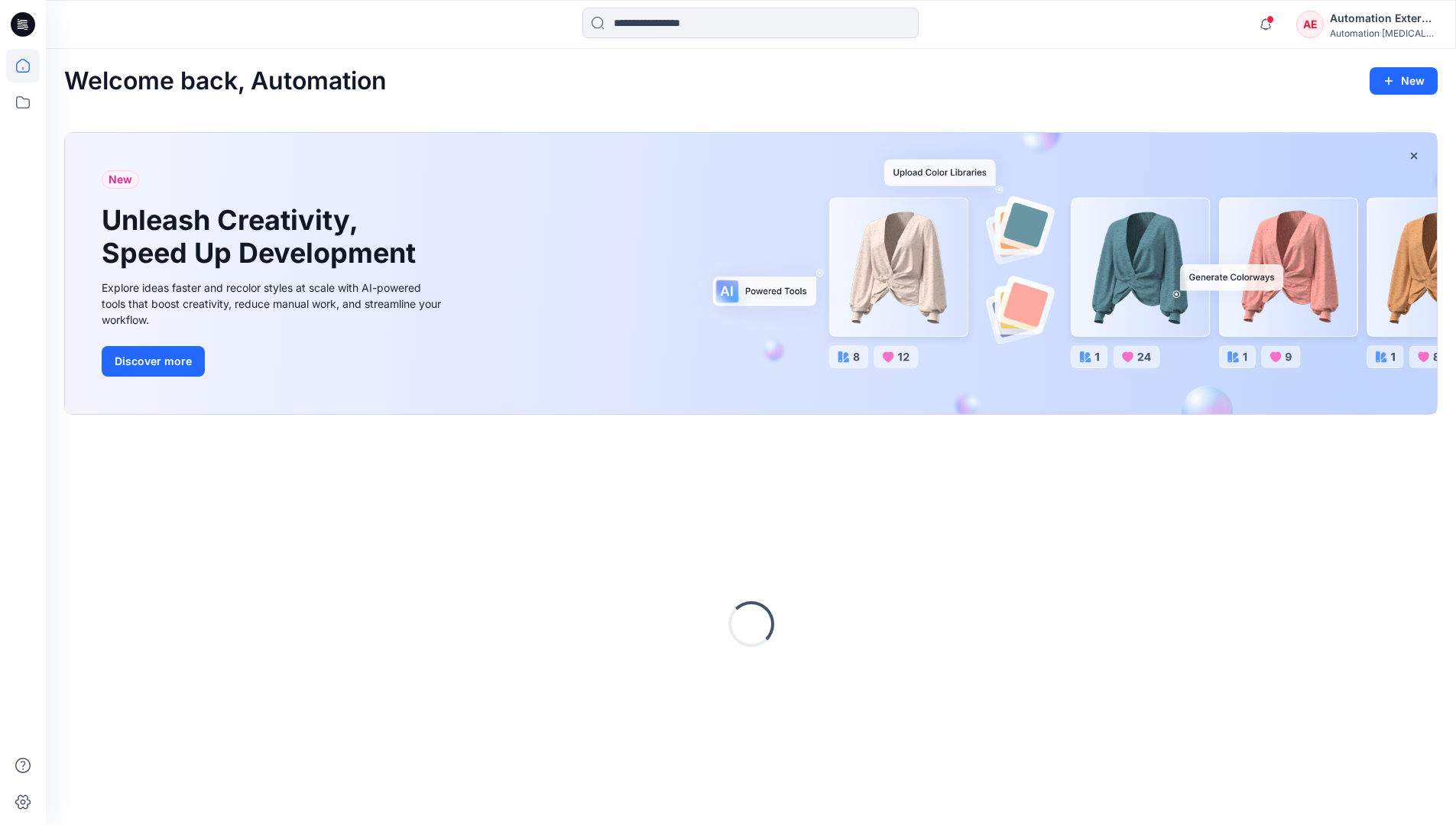
click at [1364, 22] on div "Automation External" at bounding box center [1383, 19] width 107 height 19
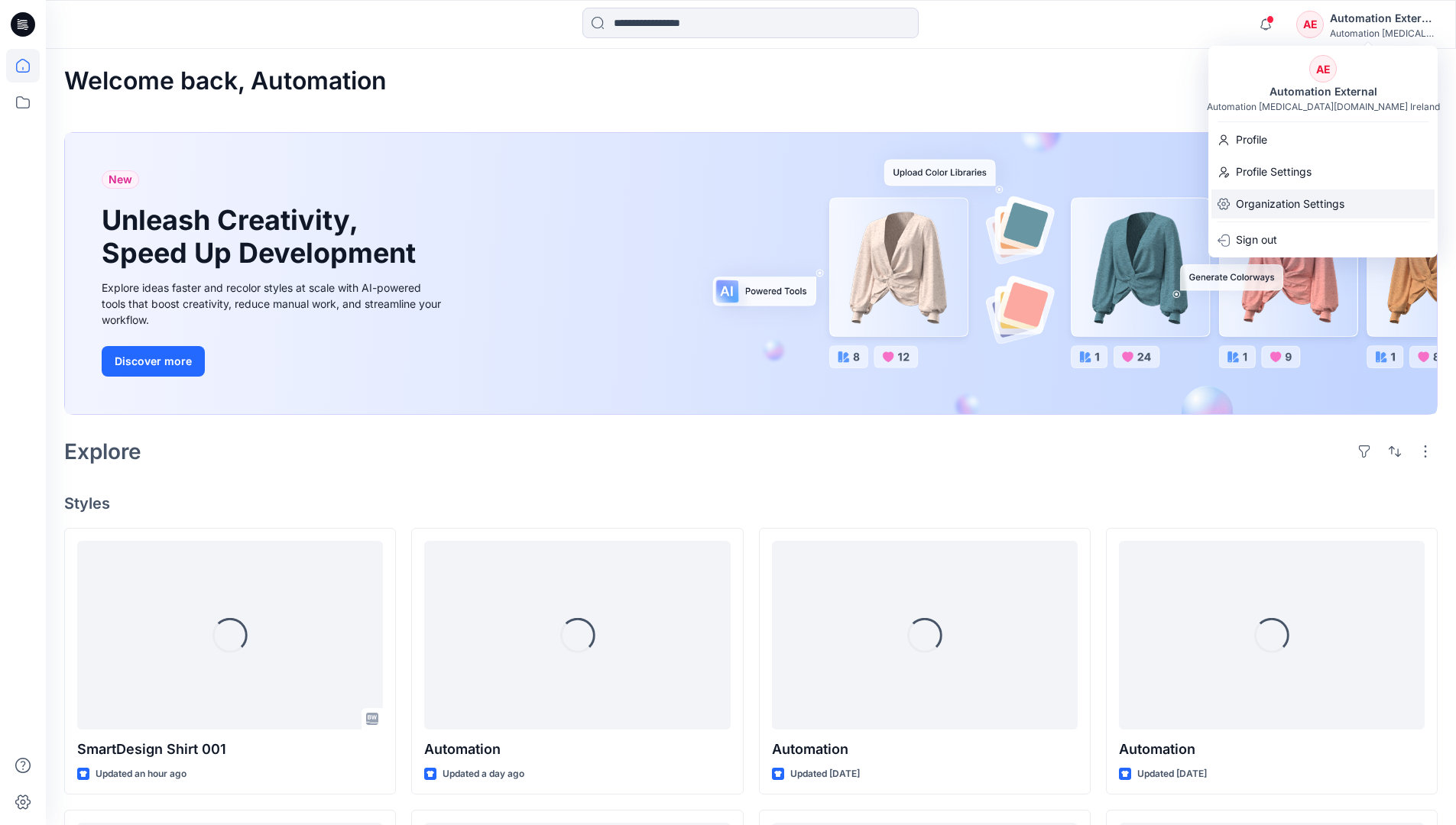
click at [1310, 205] on p "Organization Settings" at bounding box center [1290, 203] width 109 height 29
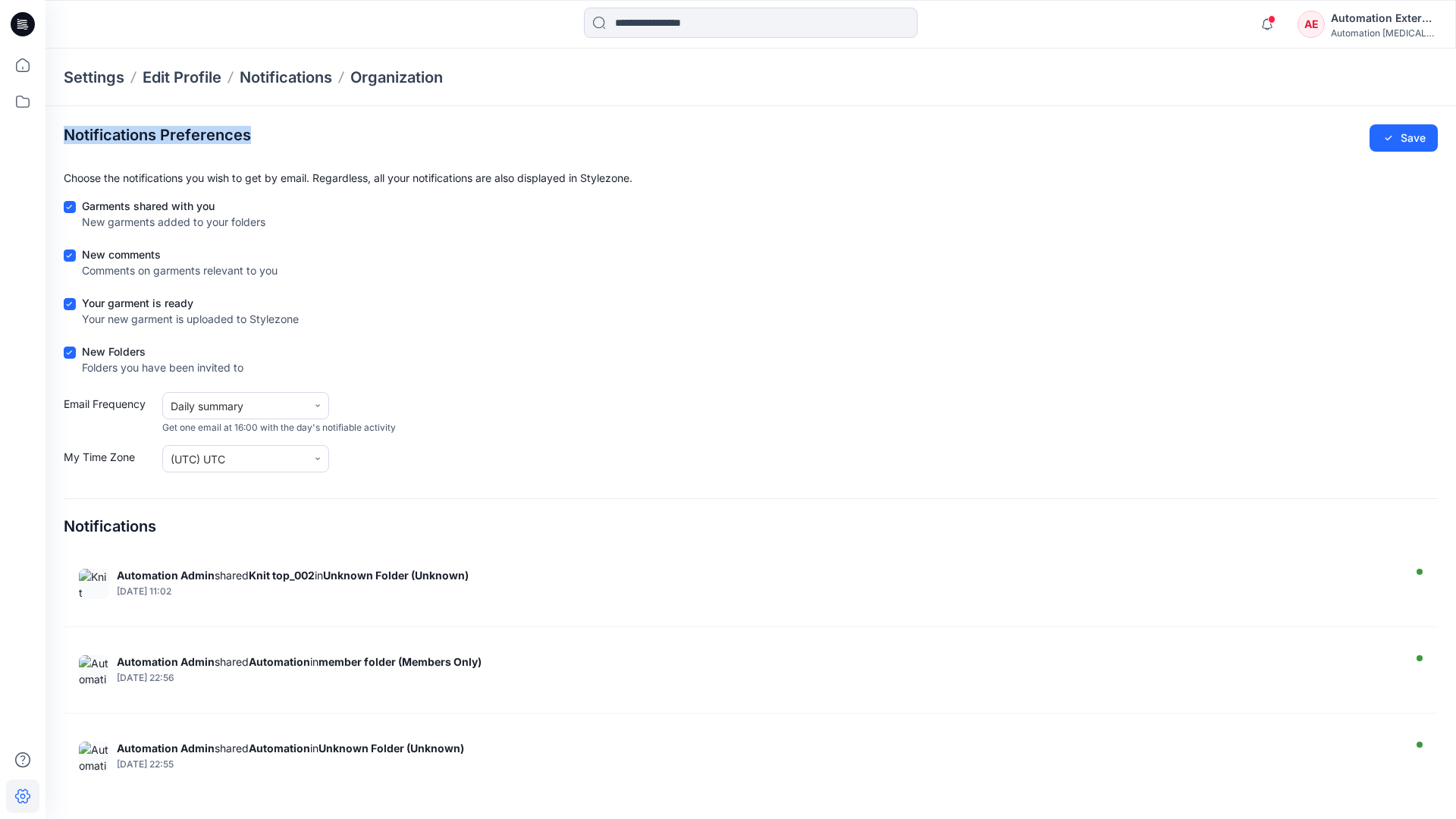
drag, startPoint x: 1300, startPoint y: 204, endPoint x: 252, endPoint y: 135, distance: 1050.3
click at [252, 135] on section "Notifications Preferences Save Choose the notifications you wish to get by emai…" at bounding box center [750, 456] width 1411 height 699
click at [256, 136] on div "Notifications Preferences Save" at bounding box center [750, 138] width 1374 height 27
drag, startPoint x: 256, startPoint y: 136, endPoint x: 163, endPoint y: 526, distance: 400.9
click at [163, 526] on div "Notifications" at bounding box center [750, 520] width 1374 height 43
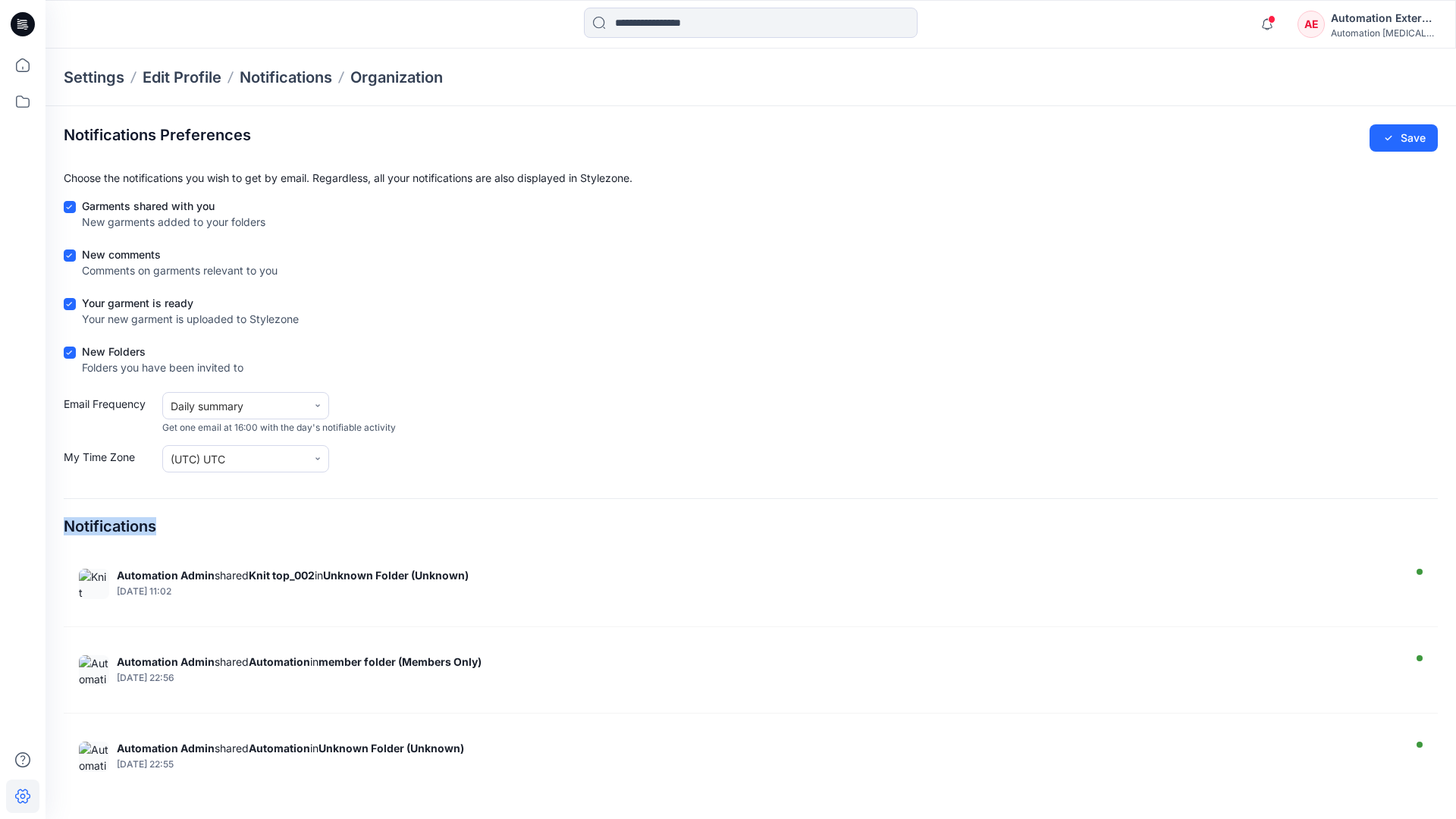
click at [219, 547] on div "Notifications Preferences Save Choose the notifications you wish to get by emai…" at bounding box center [750, 456] width 1374 height 663
click at [1407, 22] on div "Automation External" at bounding box center [1384, 18] width 106 height 18
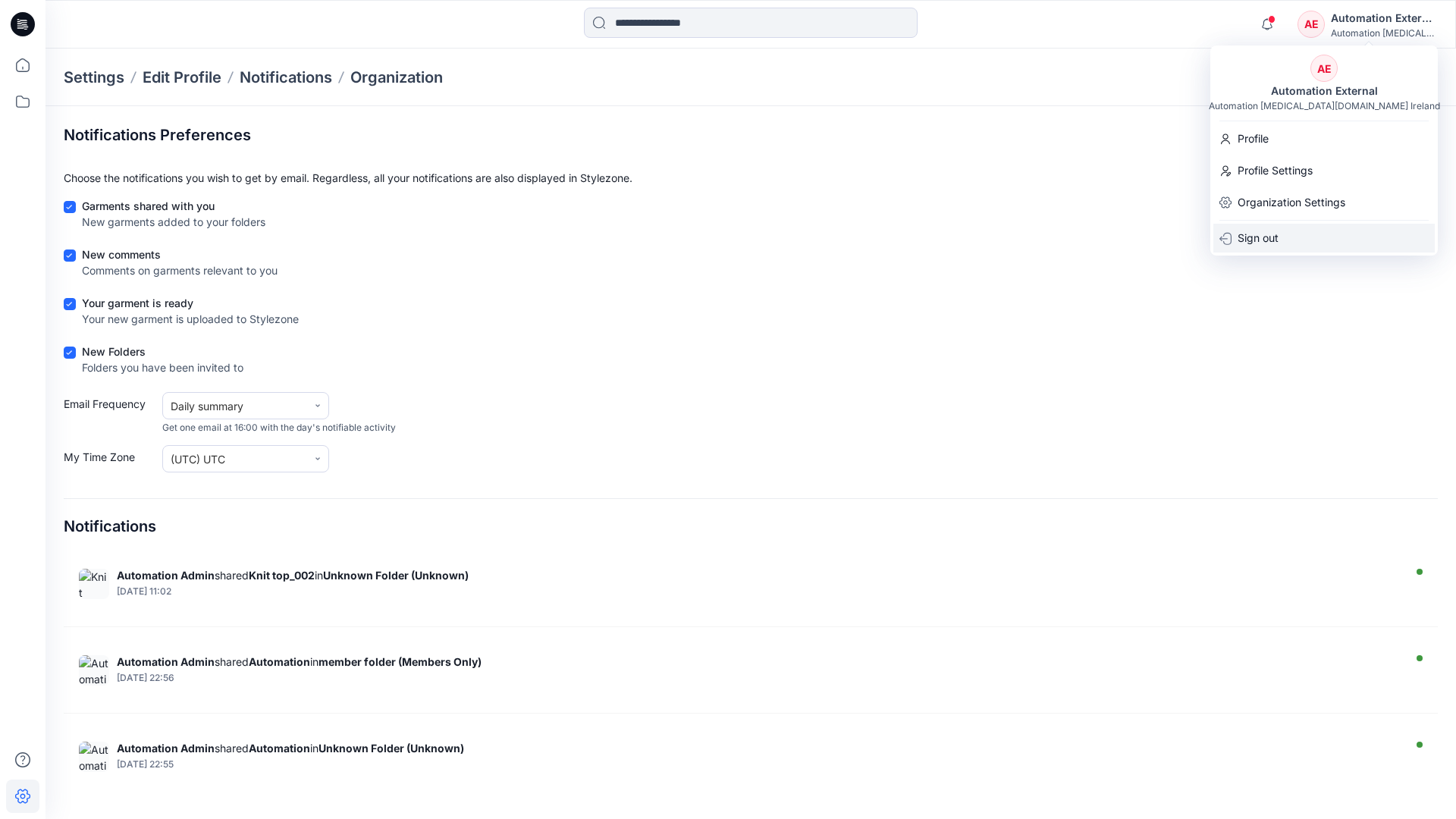
click at [1281, 234] on div "Sign out" at bounding box center [1324, 238] width 222 height 28
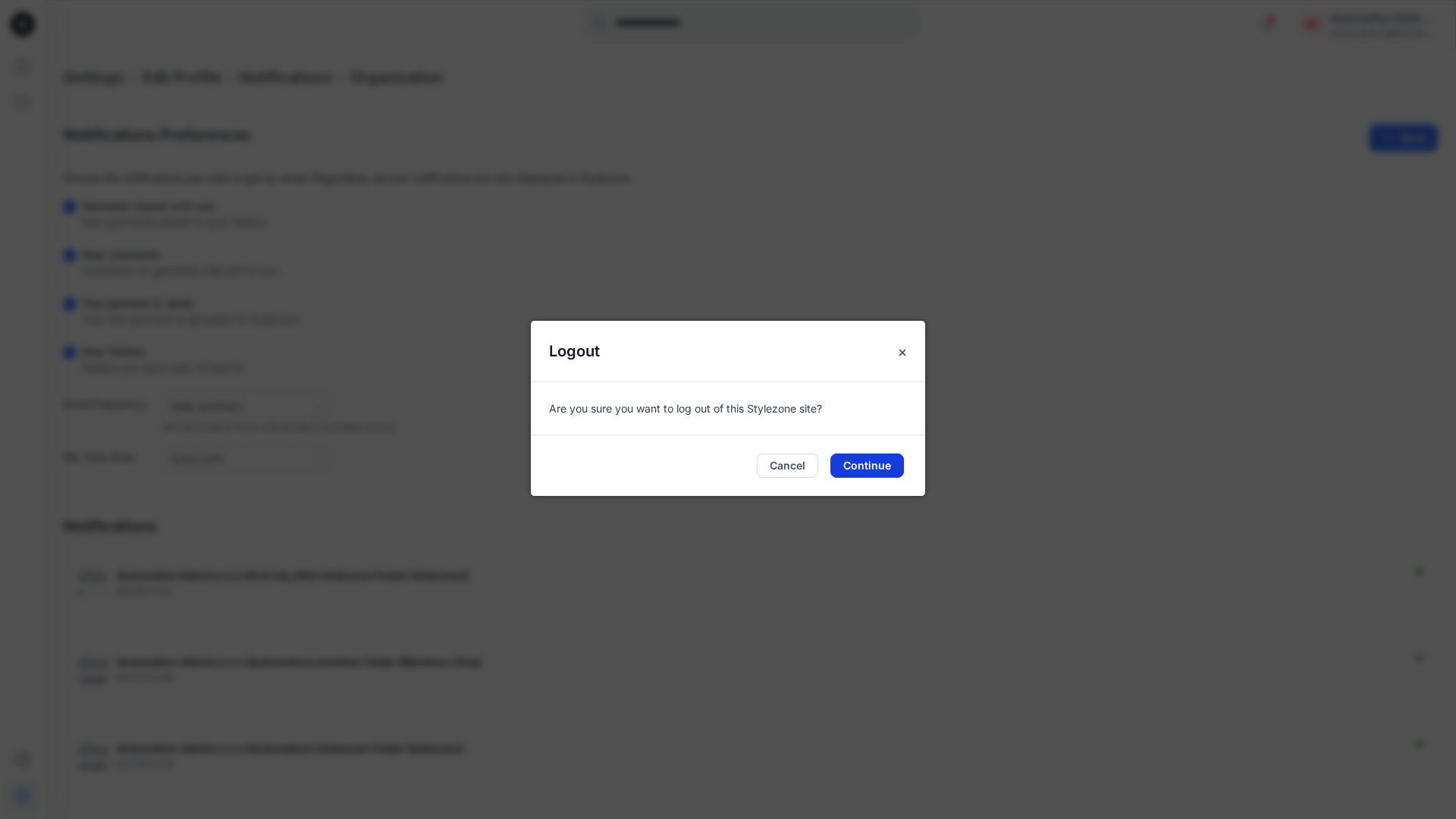
click at [889, 468] on button "Continue" at bounding box center [867, 466] width 74 height 25
